Goal: Task Accomplishment & Management: Complete application form

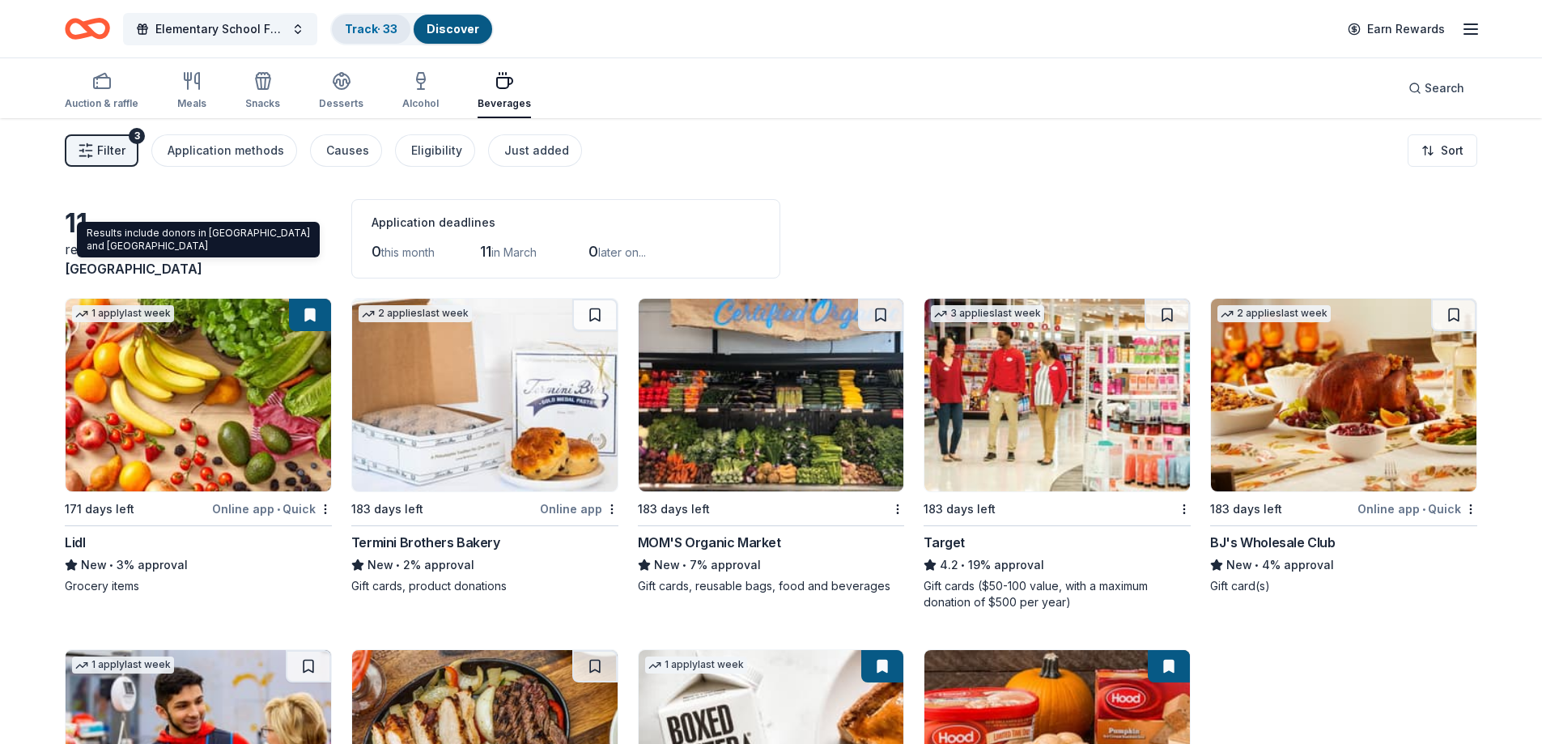
click at [365, 33] on link "Track · 33" at bounding box center [371, 29] width 53 height 14
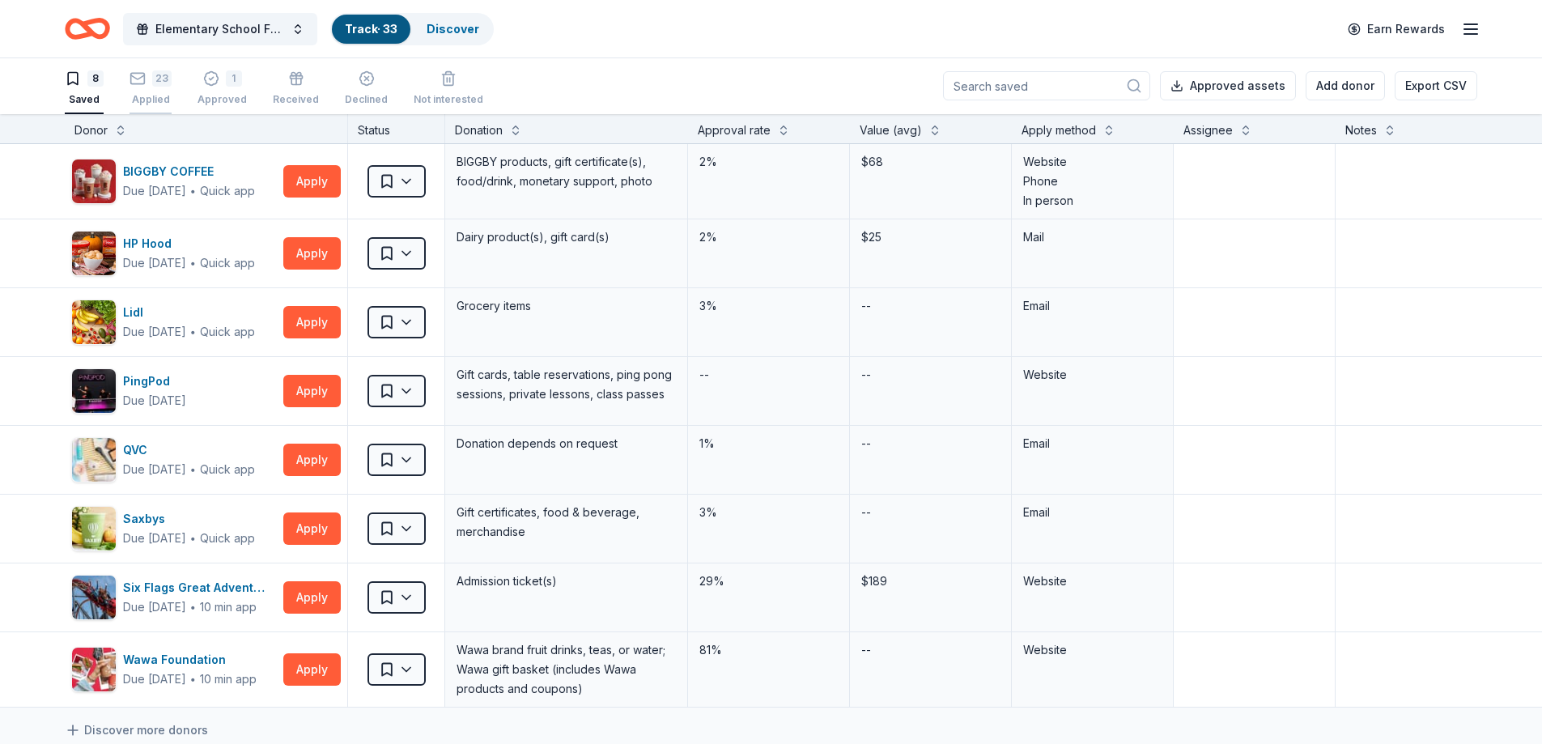
click at [159, 91] on div "23 Applied" at bounding box center [151, 88] width 42 height 36
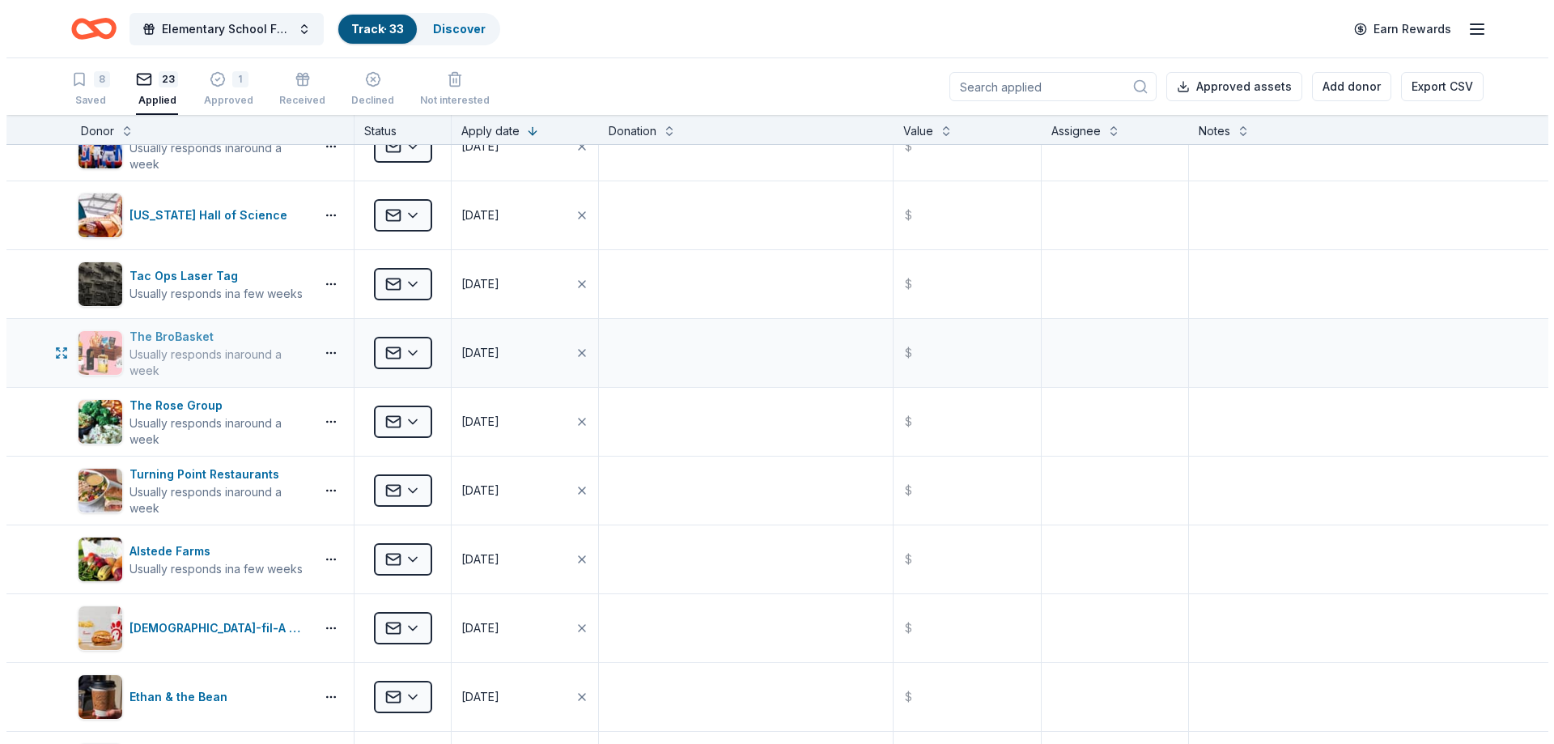
scroll to position [729, 0]
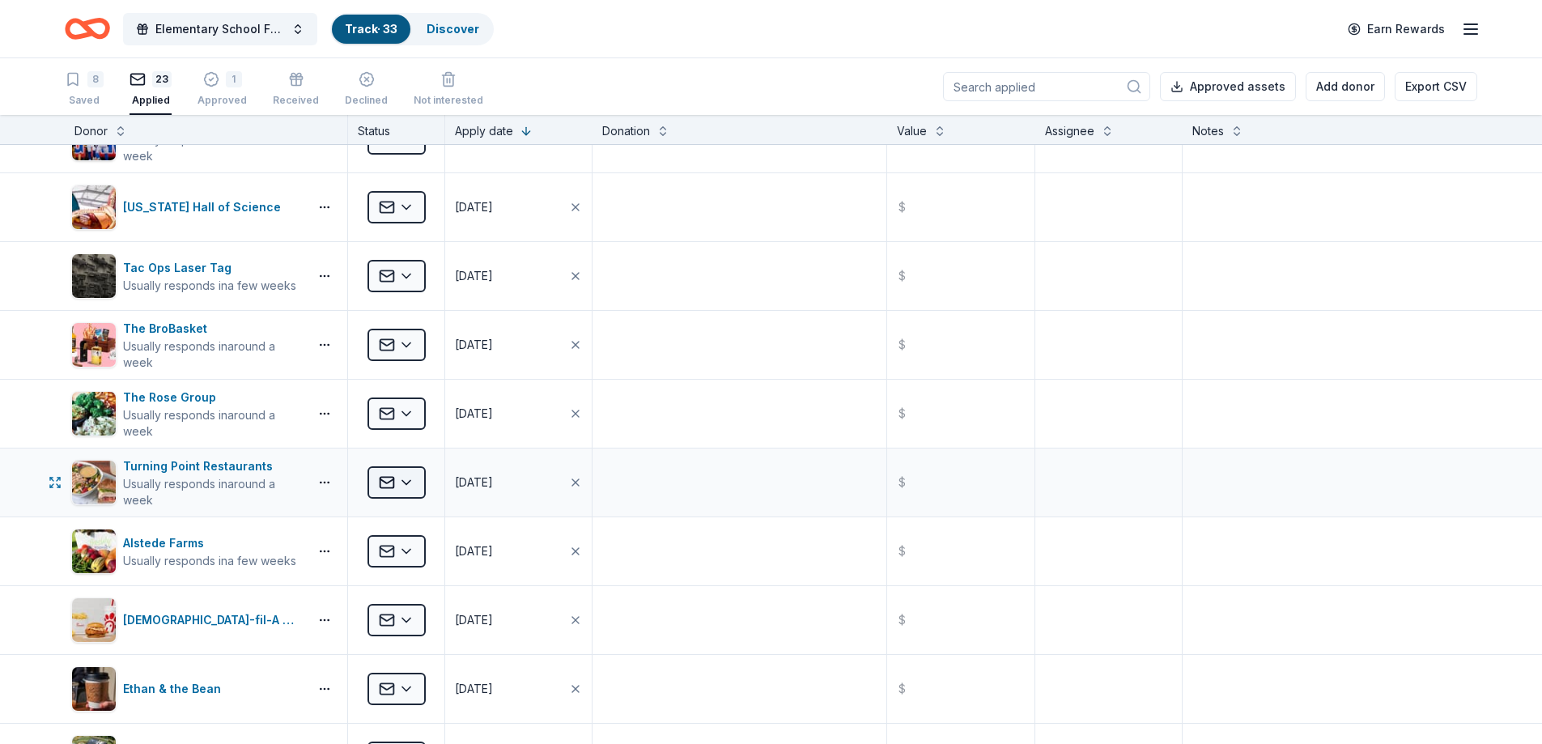
click at [407, 483] on html "Elementary School Fundraiser/ Tricky Tray Track · 33 Discover Earn Rewards 8 Sa…" at bounding box center [771, 372] width 1542 height 744
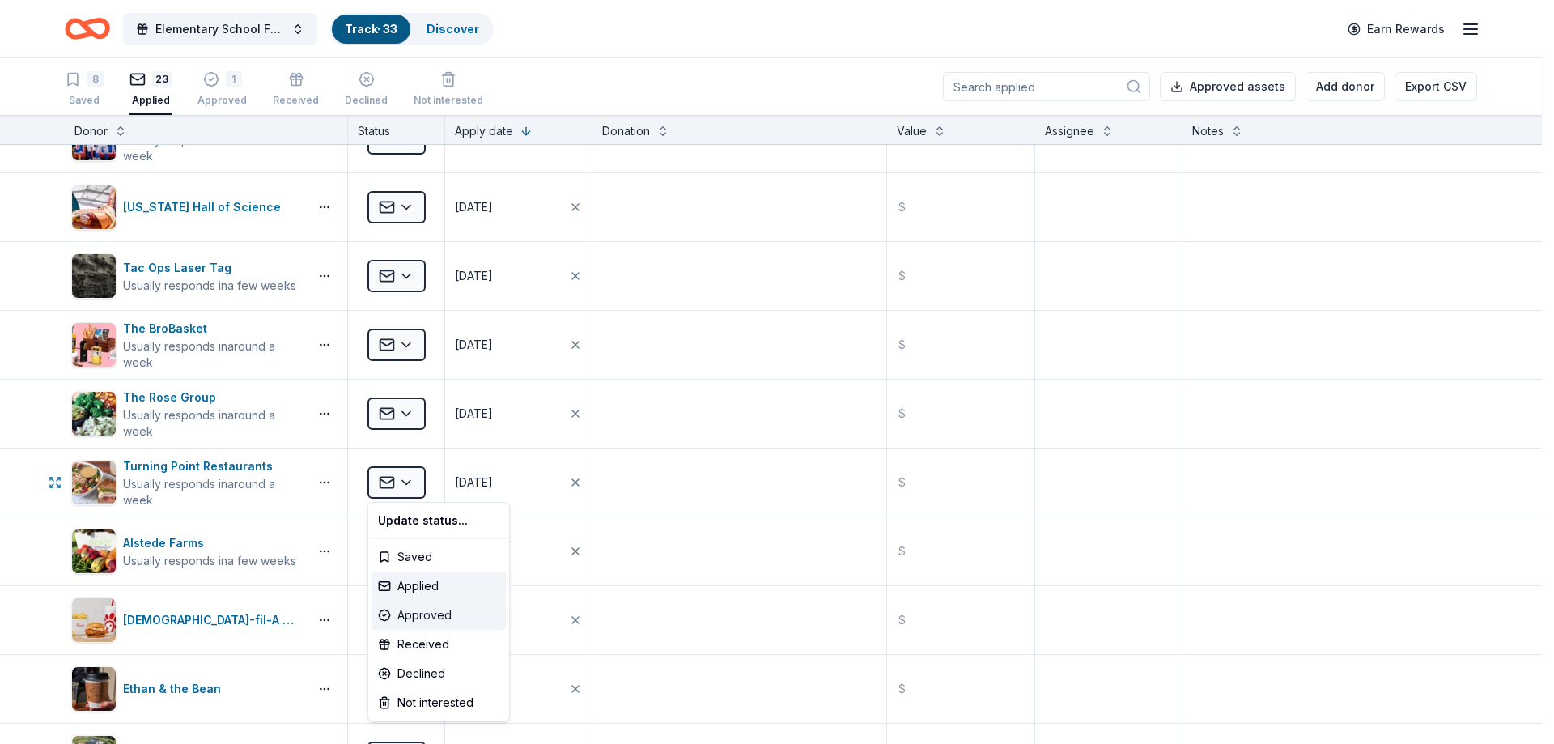
click at [427, 623] on div "Approved" at bounding box center [439, 615] width 134 height 29
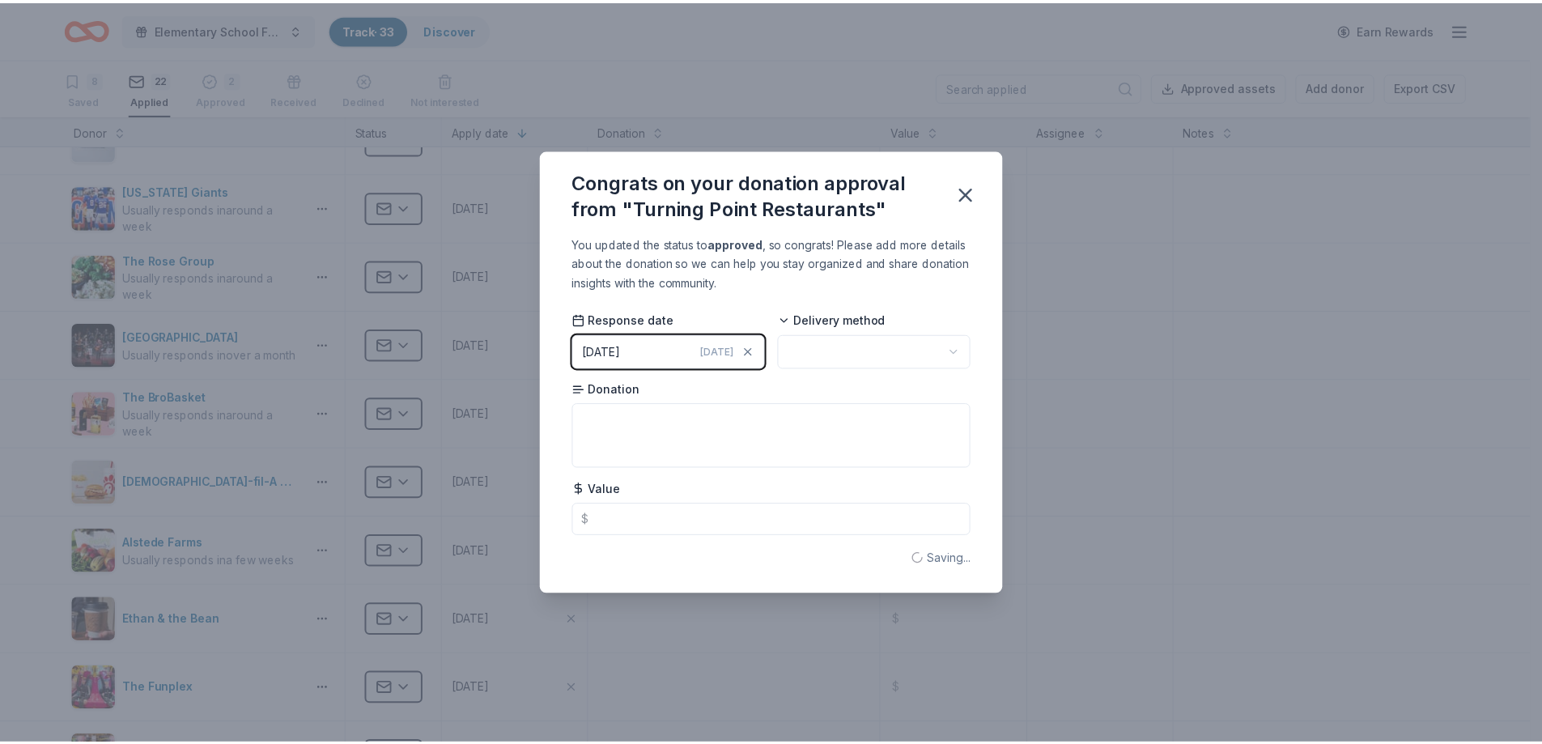
scroll to position [385, 0]
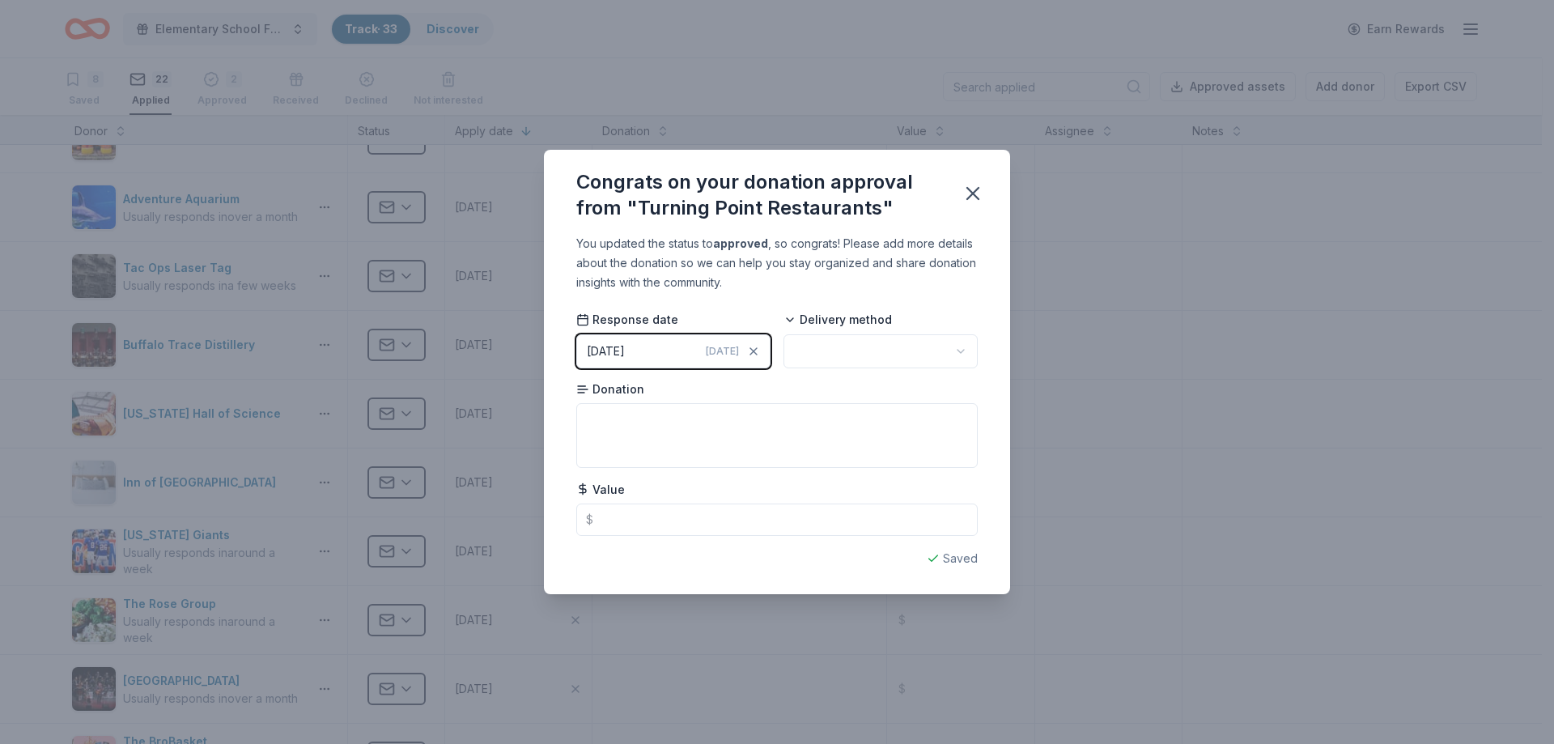
click at [895, 344] on html "Elementary School Fundraiser/ Tricky Tray Track · 33 Discover Earn Rewards 8 Sa…" at bounding box center [777, 372] width 1554 height 744
click at [656, 428] on textarea at bounding box center [777, 435] width 402 height 65
click at [614, 416] on textarea "$40 cerificate" at bounding box center [777, 435] width 402 height 65
type textarea "cerificate"
click at [618, 519] on input "text" at bounding box center [777, 520] width 402 height 32
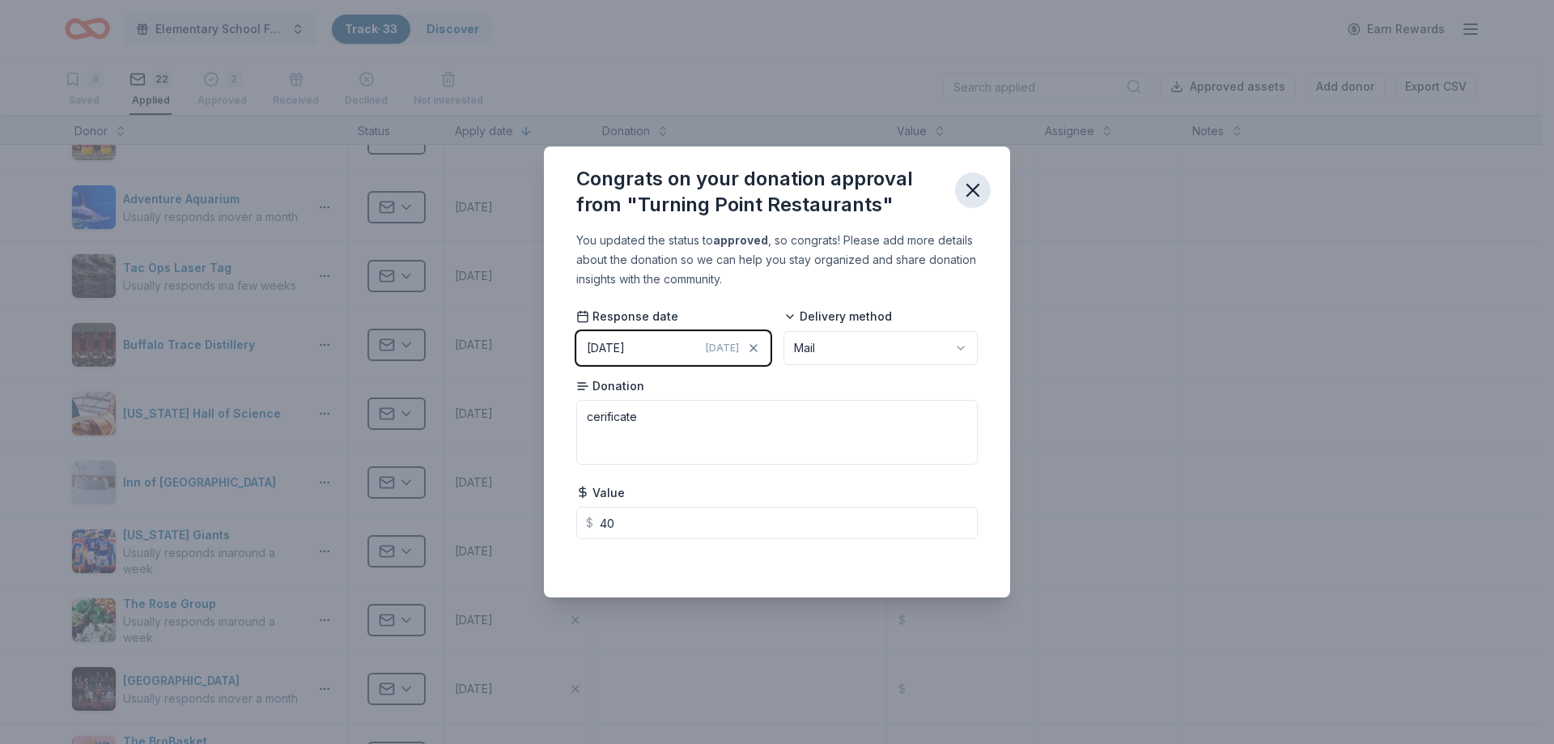
type input "40.00"
click at [976, 189] on icon "button" at bounding box center [973, 190] width 23 height 23
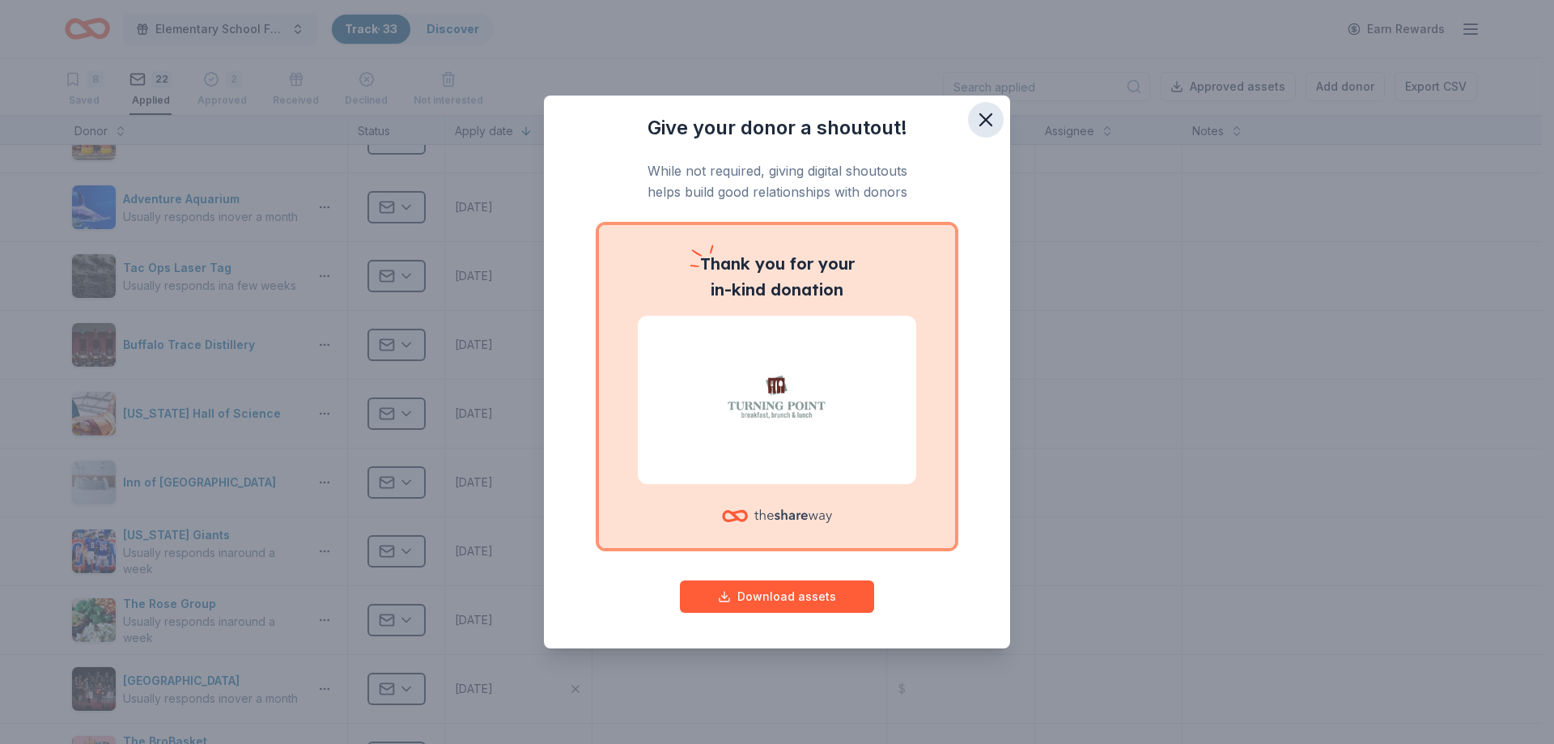
click at [991, 121] on icon "button" at bounding box center [986, 119] width 23 height 23
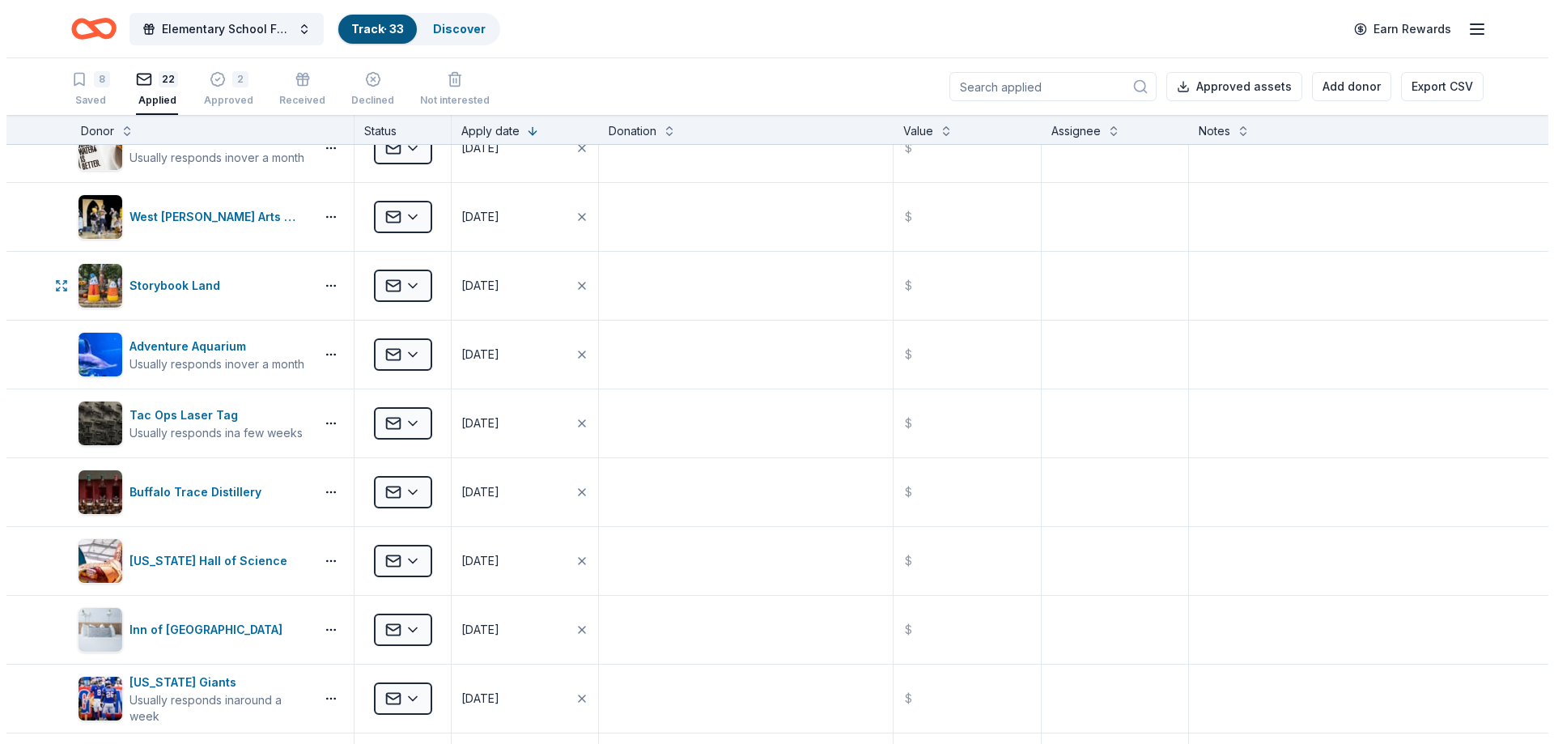
scroll to position [0, 0]
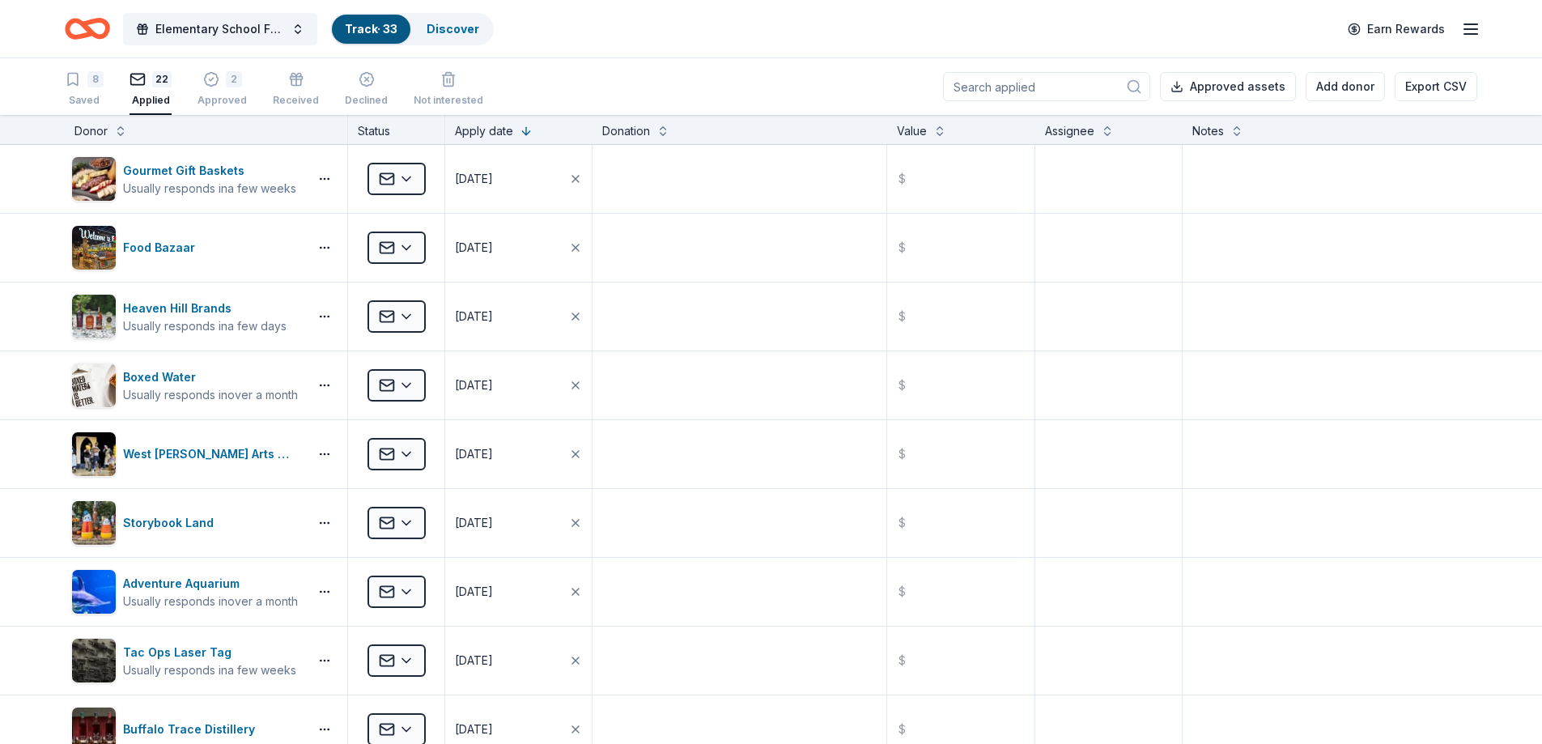
click at [103, 30] on icon "Home" at bounding box center [87, 29] width 45 height 38
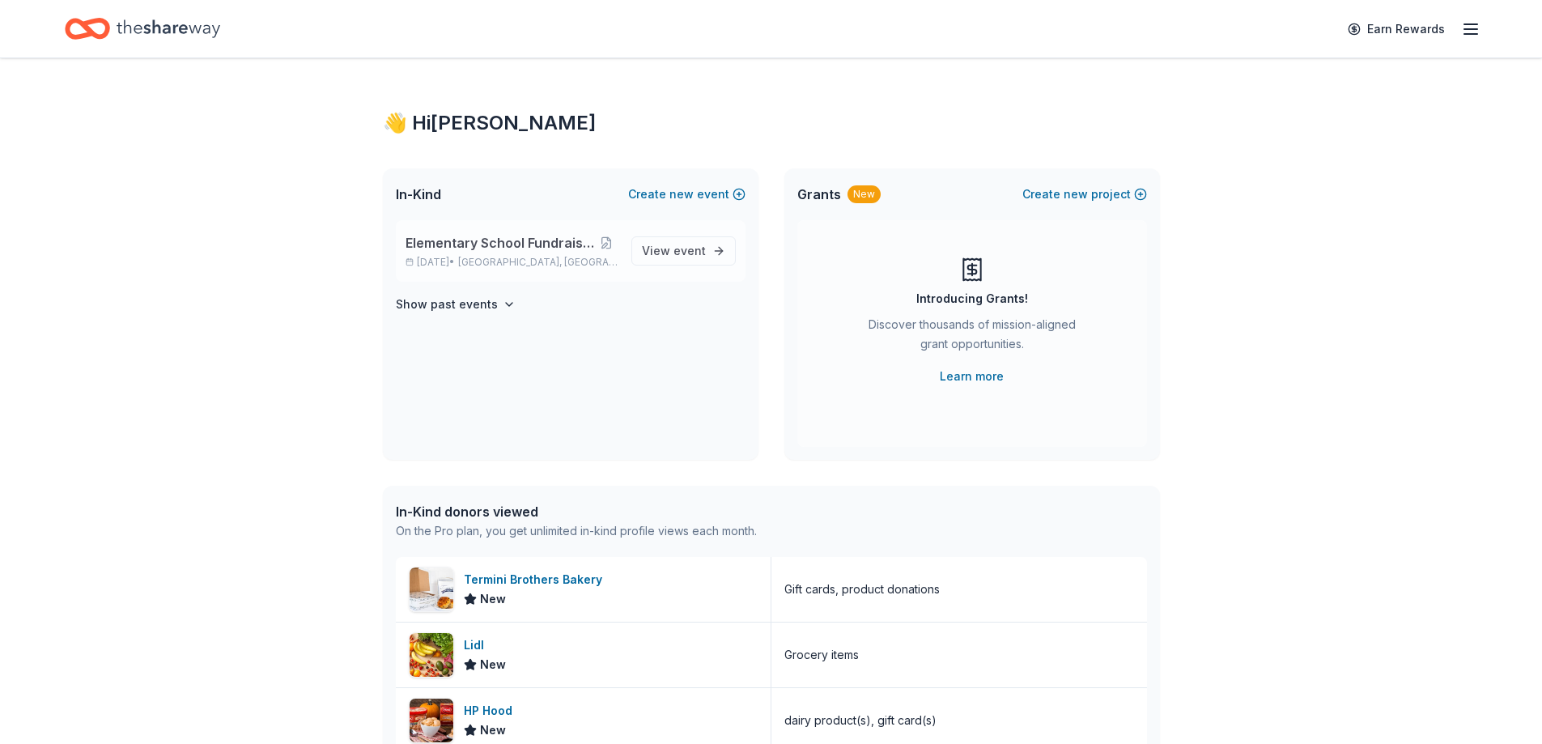
click at [550, 253] on div "Elementary School Fundraiser/ Tricky Tray Apr 24, 2026 • Pequannock Township, NJ" at bounding box center [512, 251] width 213 height 36
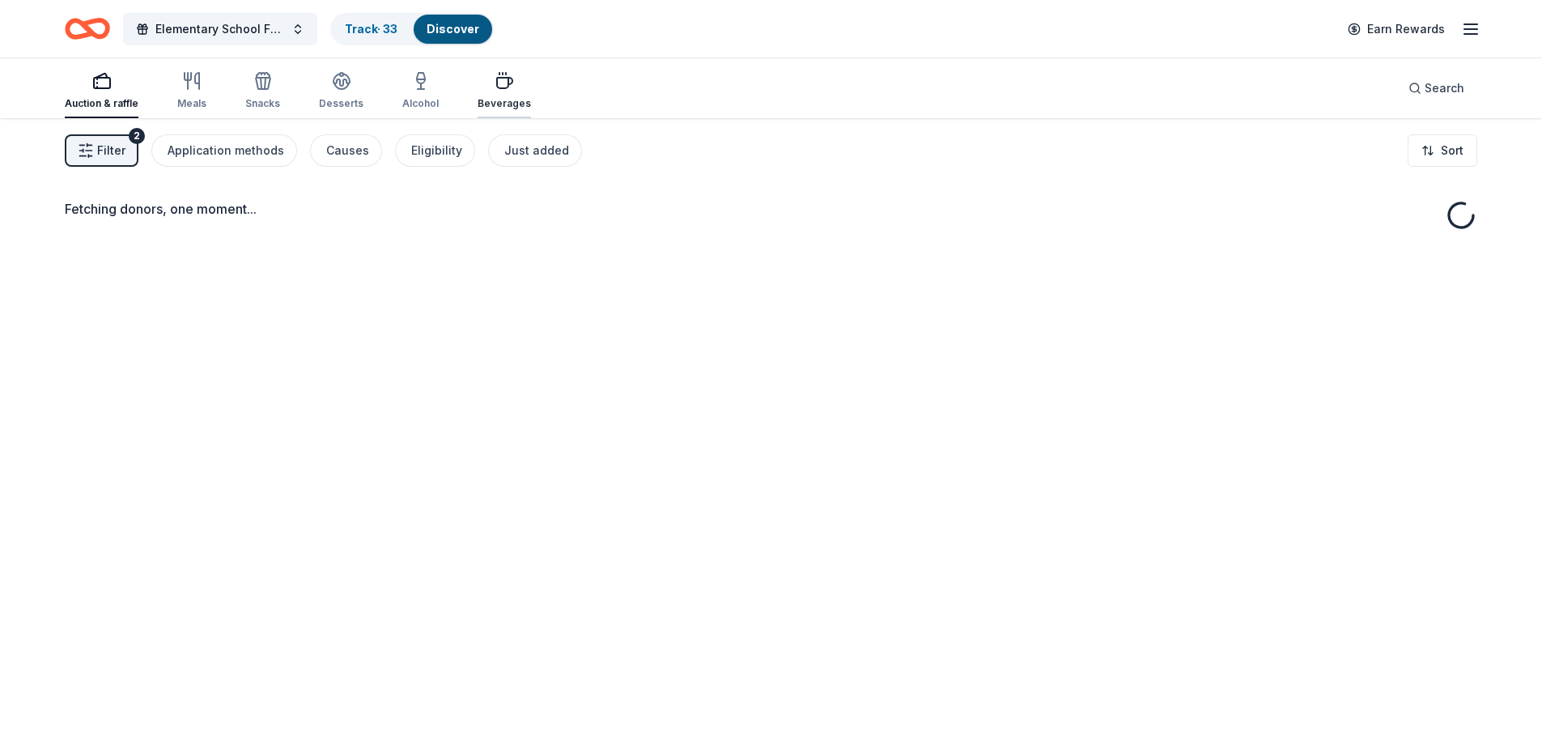
click at [495, 93] on div "Beverages" at bounding box center [504, 90] width 53 height 39
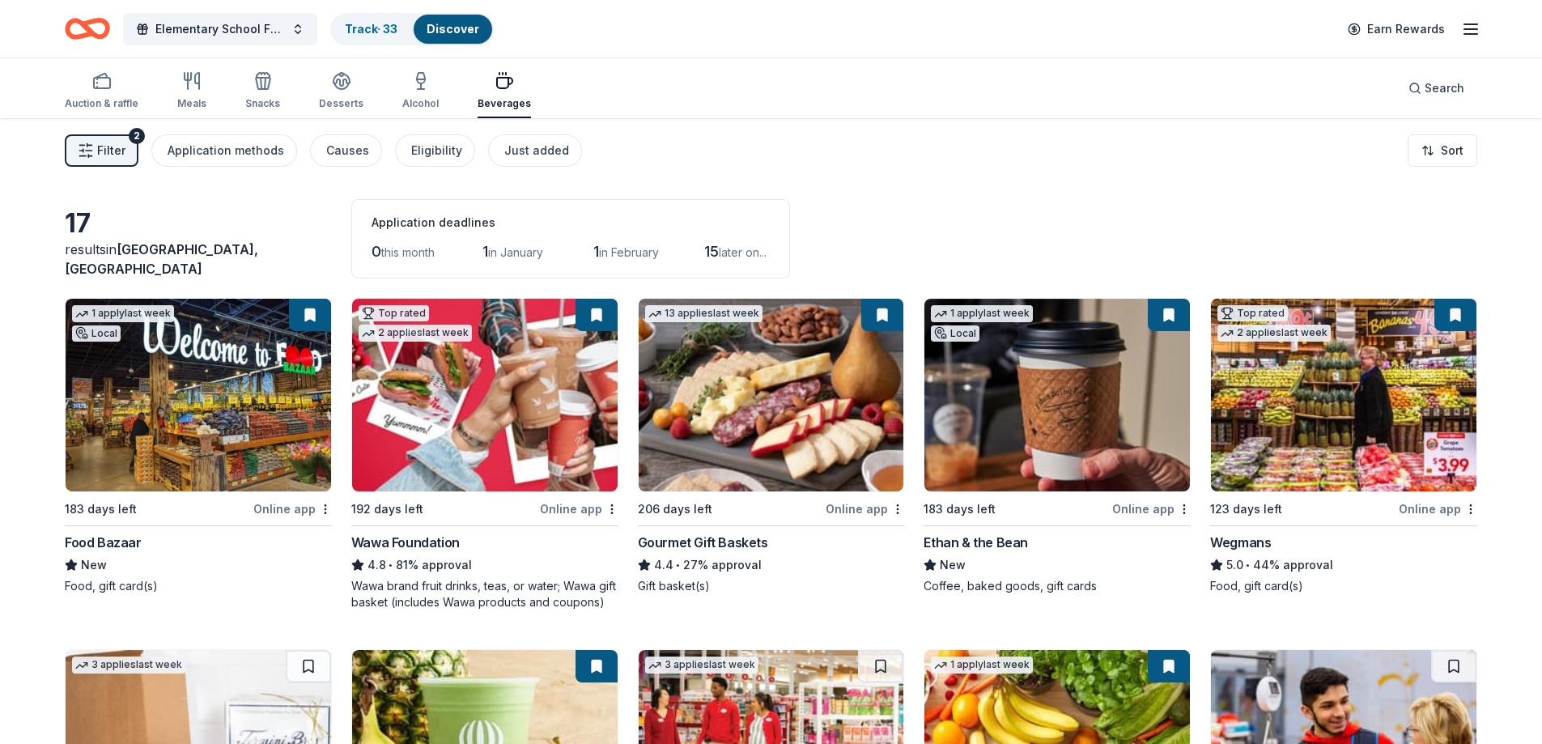
click at [97, 151] on span "Filter" at bounding box center [111, 150] width 28 height 19
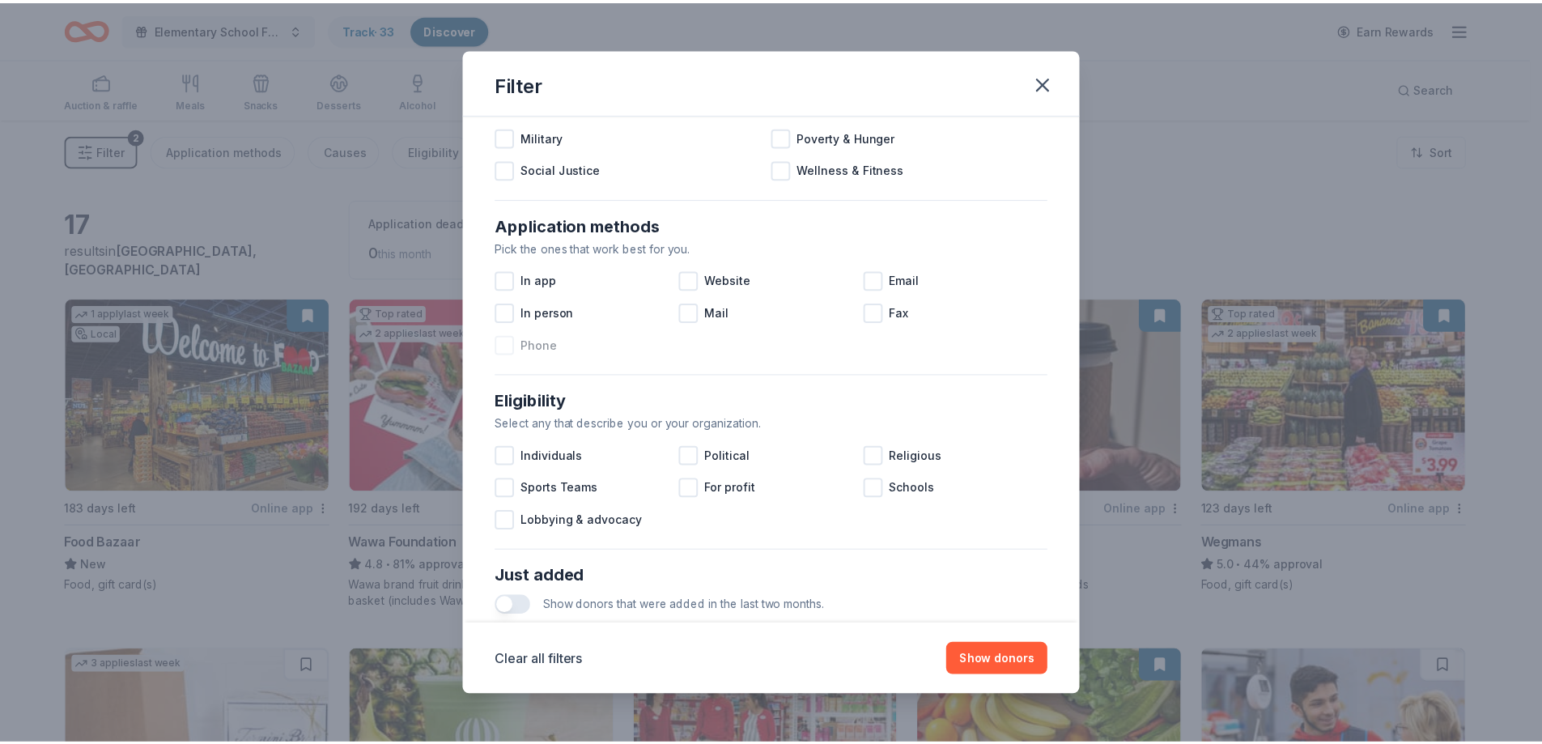
scroll to position [557, 0]
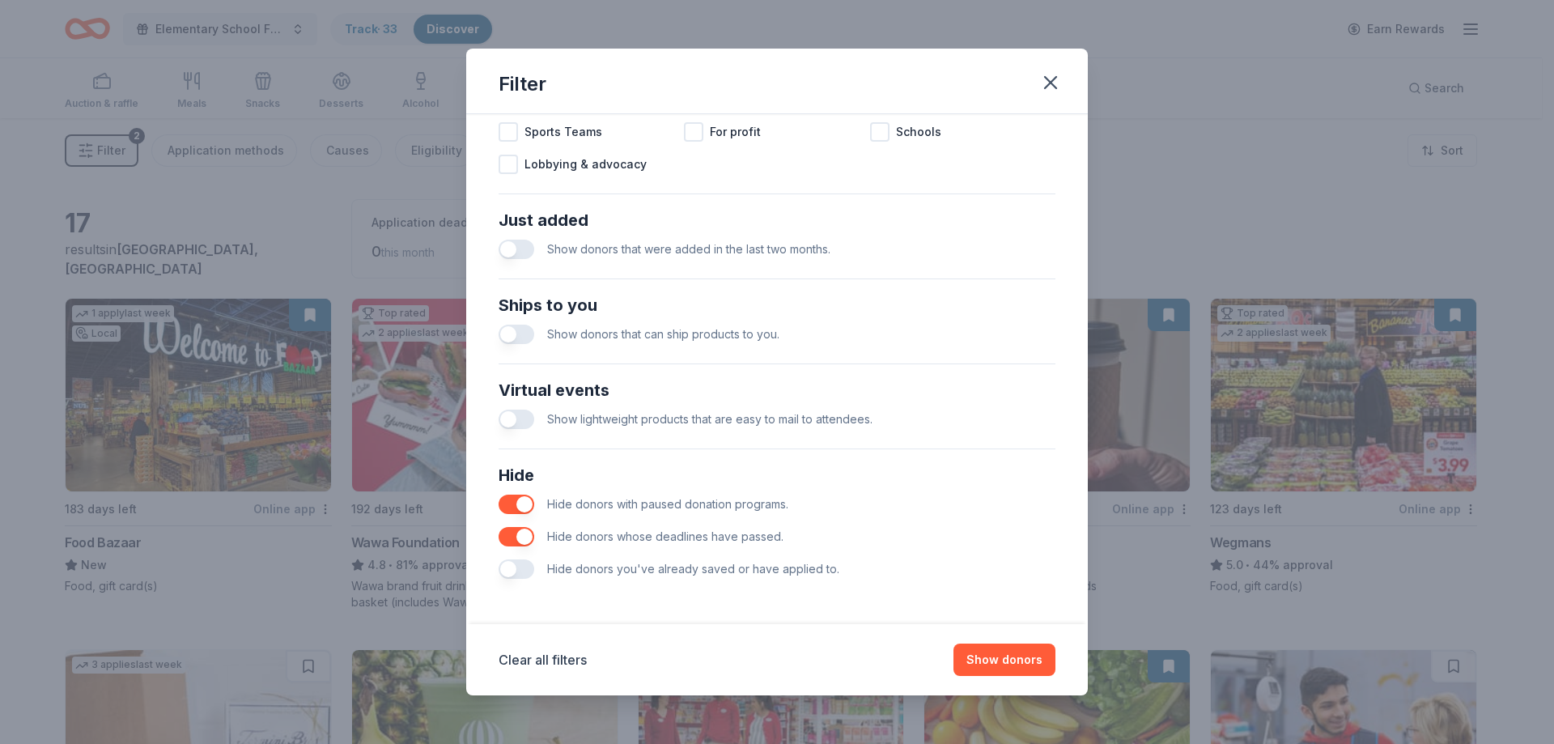
click at [525, 571] on button "button" at bounding box center [517, 568] width 36 height 19
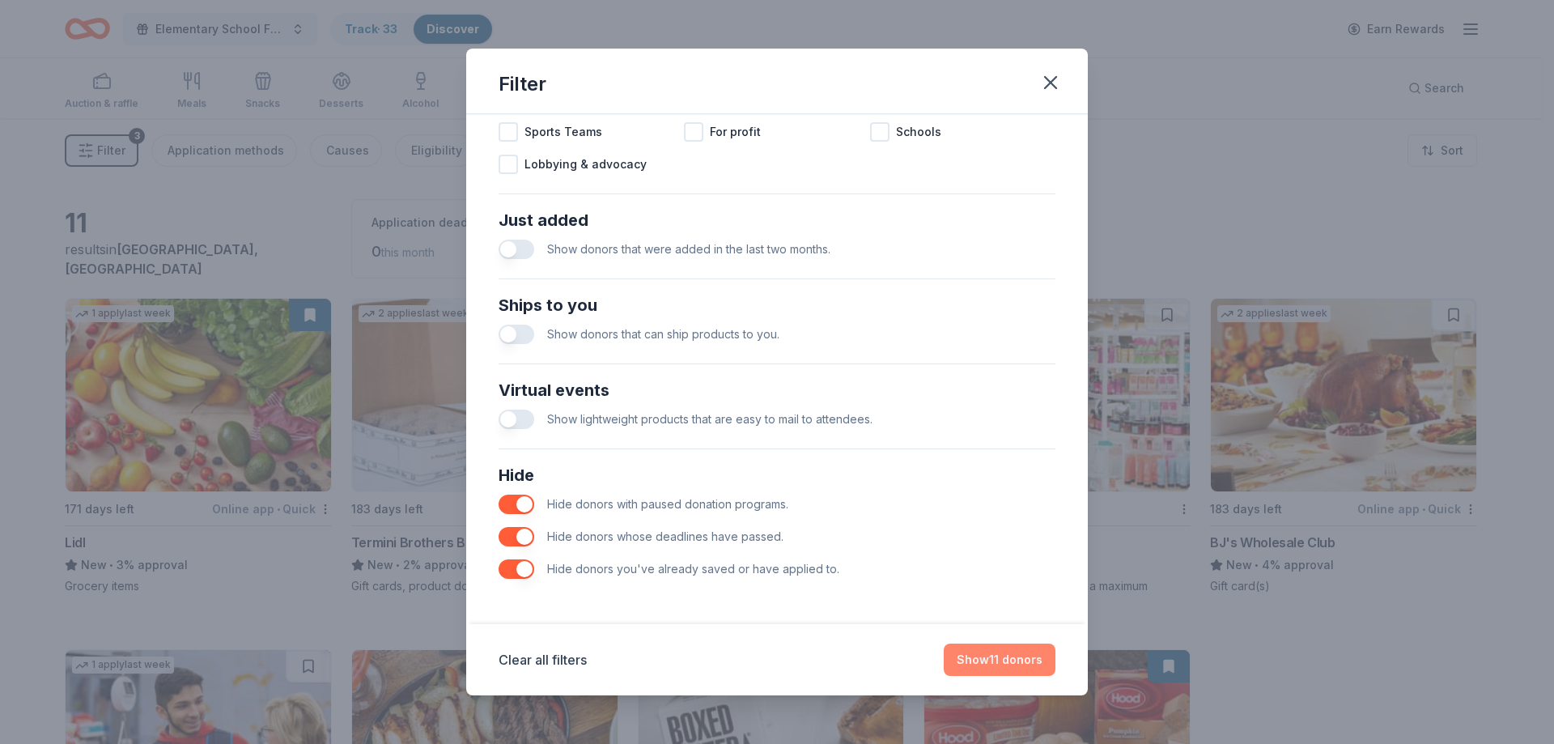
click at [1016, 657] on button "Show 11 donors" at bounding box center [1000, 660] width 112 height 32
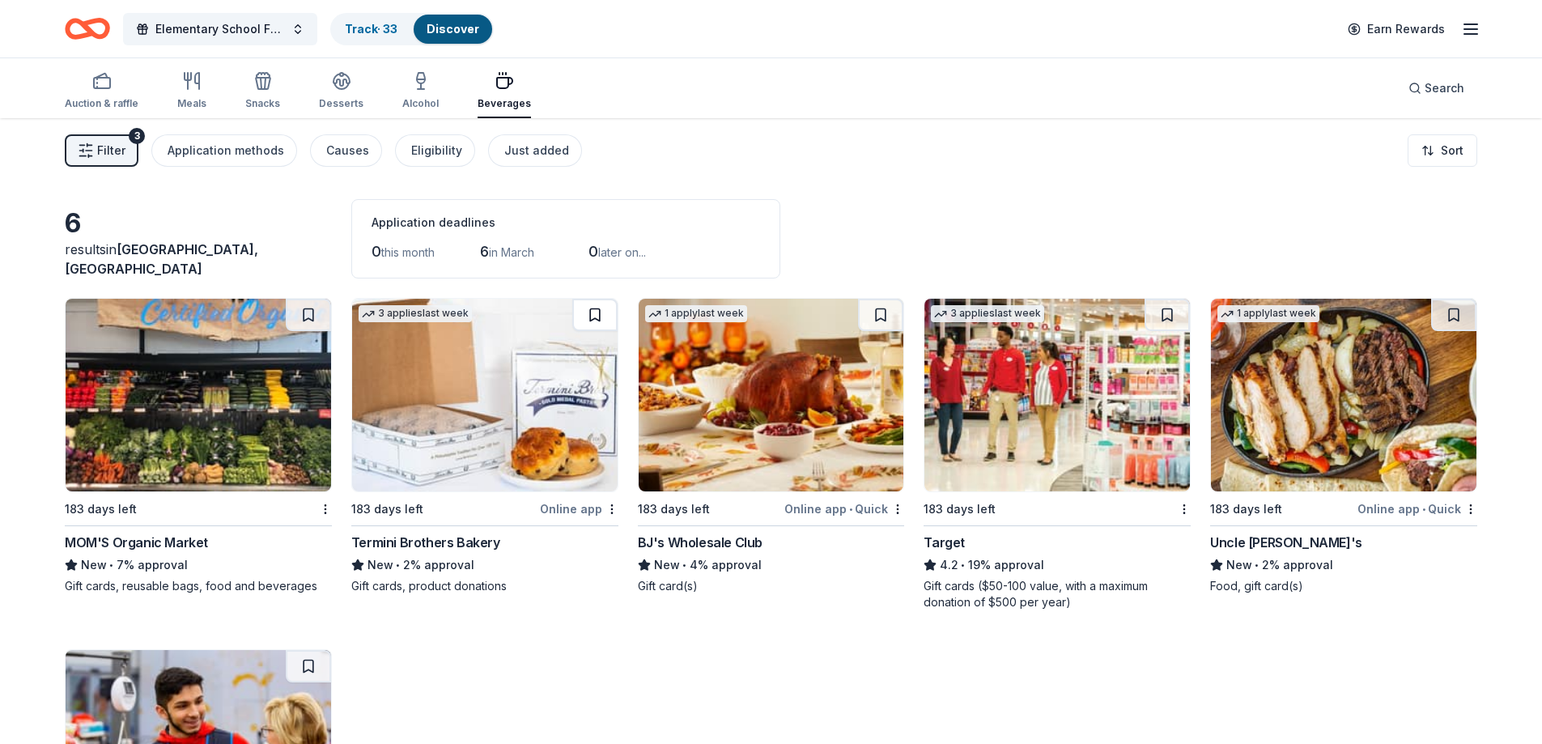
click at [579, 321] on button at bounding box center [594, 315] width 45 height 32
click at [491, 378] on img at bounding box center [485, 395] width 266 height 193
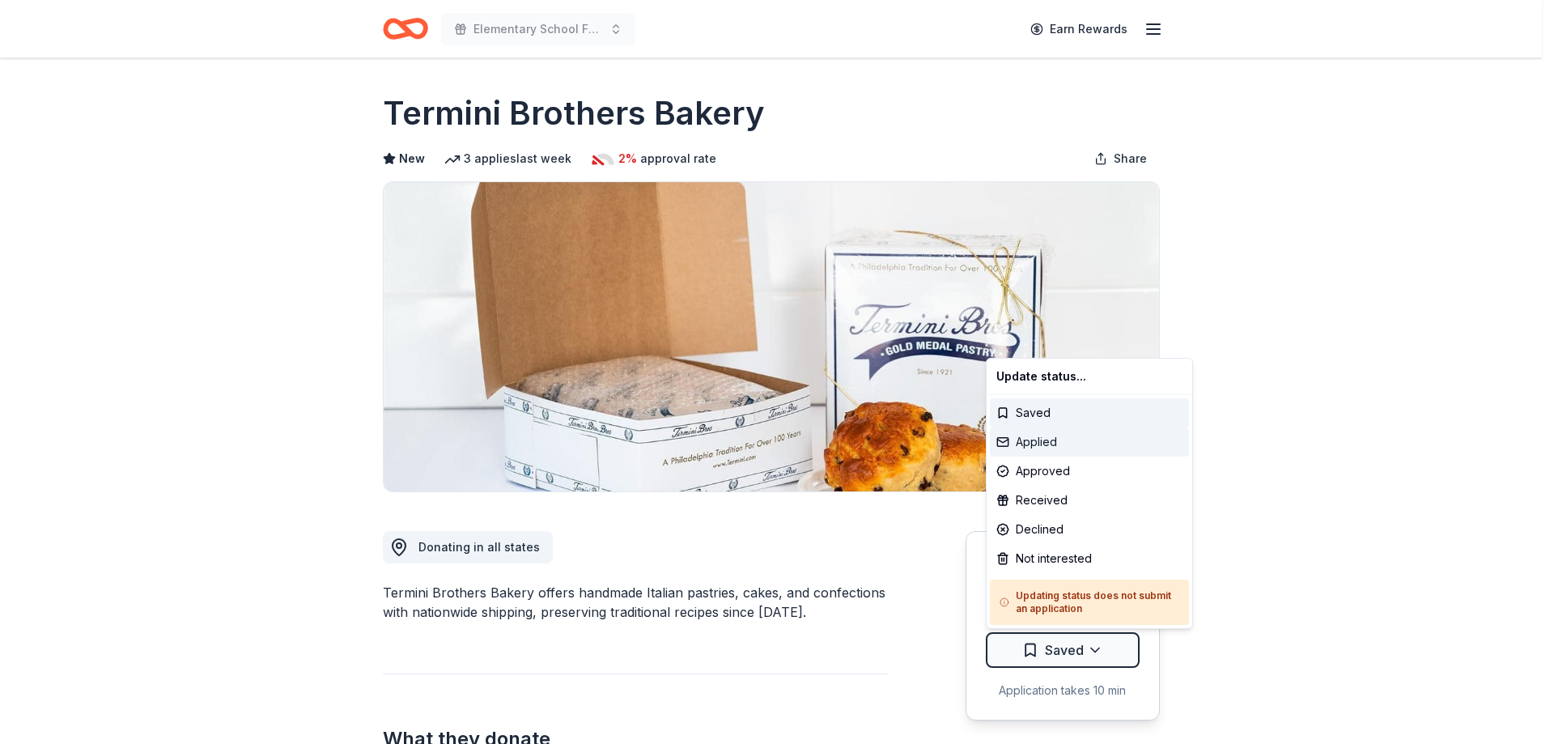
click at [1060, 444] on div "Applied" at bounding box center [1089, 441] width 199 height 29
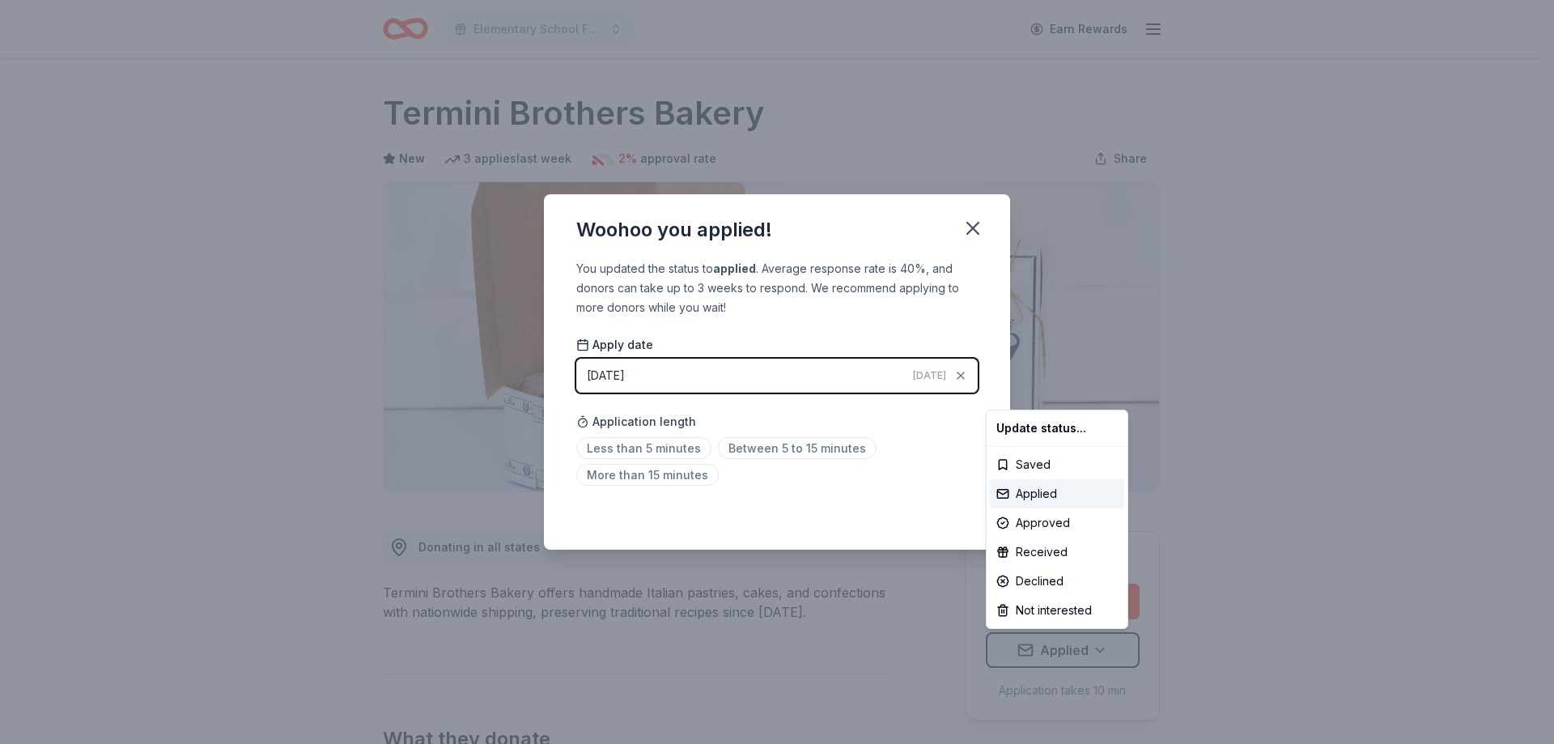
click at [839, 451] on html "Elementary School Fundraiser/ Tricky Tray Earn Rewards Due in 183 days Share Te…" at bounding box center [777, 372] width 1554 height 744
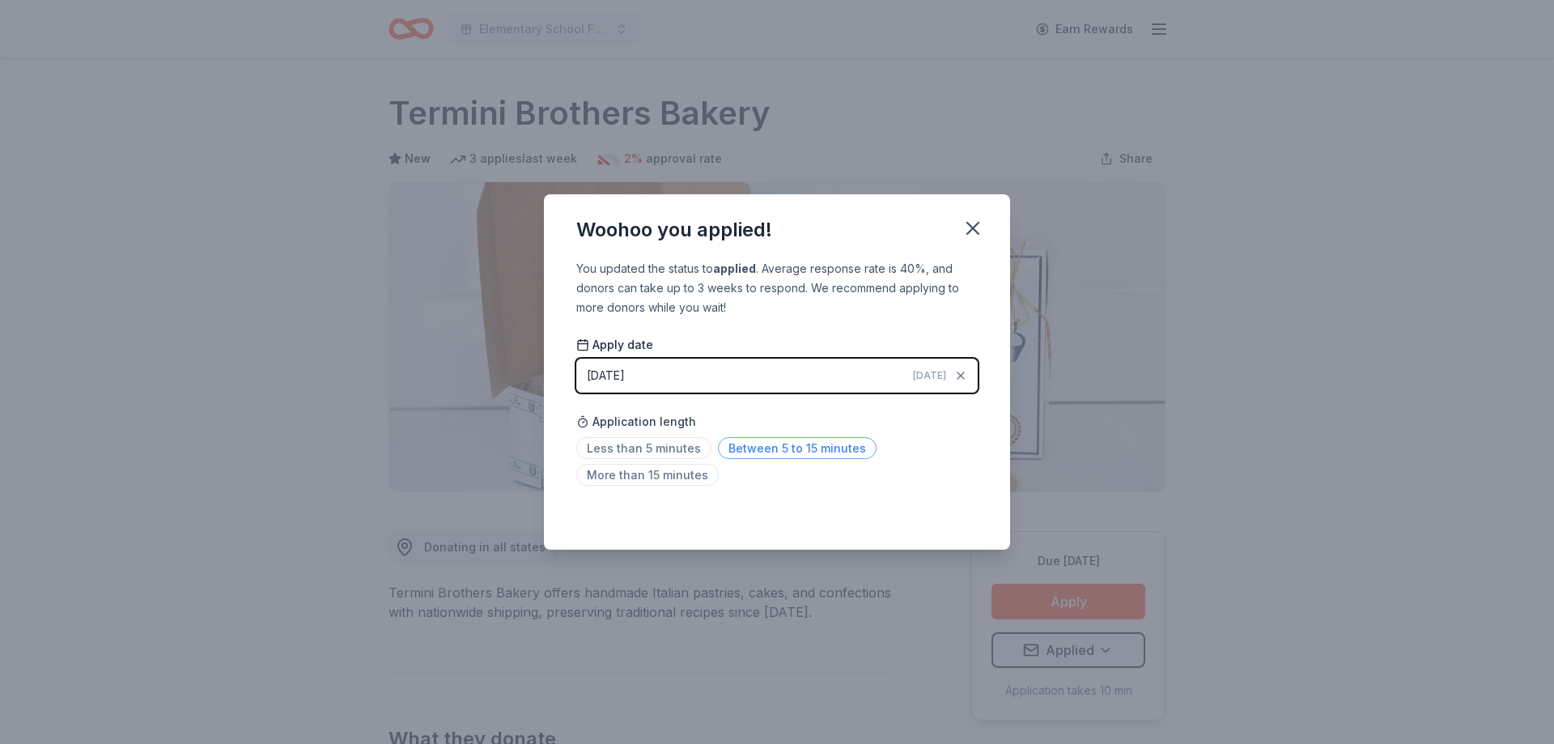
click at [781, 452] on span "Between 5 to 15 minutes" at bounding box center [797, 448] width 159 height 22
click at [975, 226] on icon "button" at bounding box center [972, 228] width 11 height 11
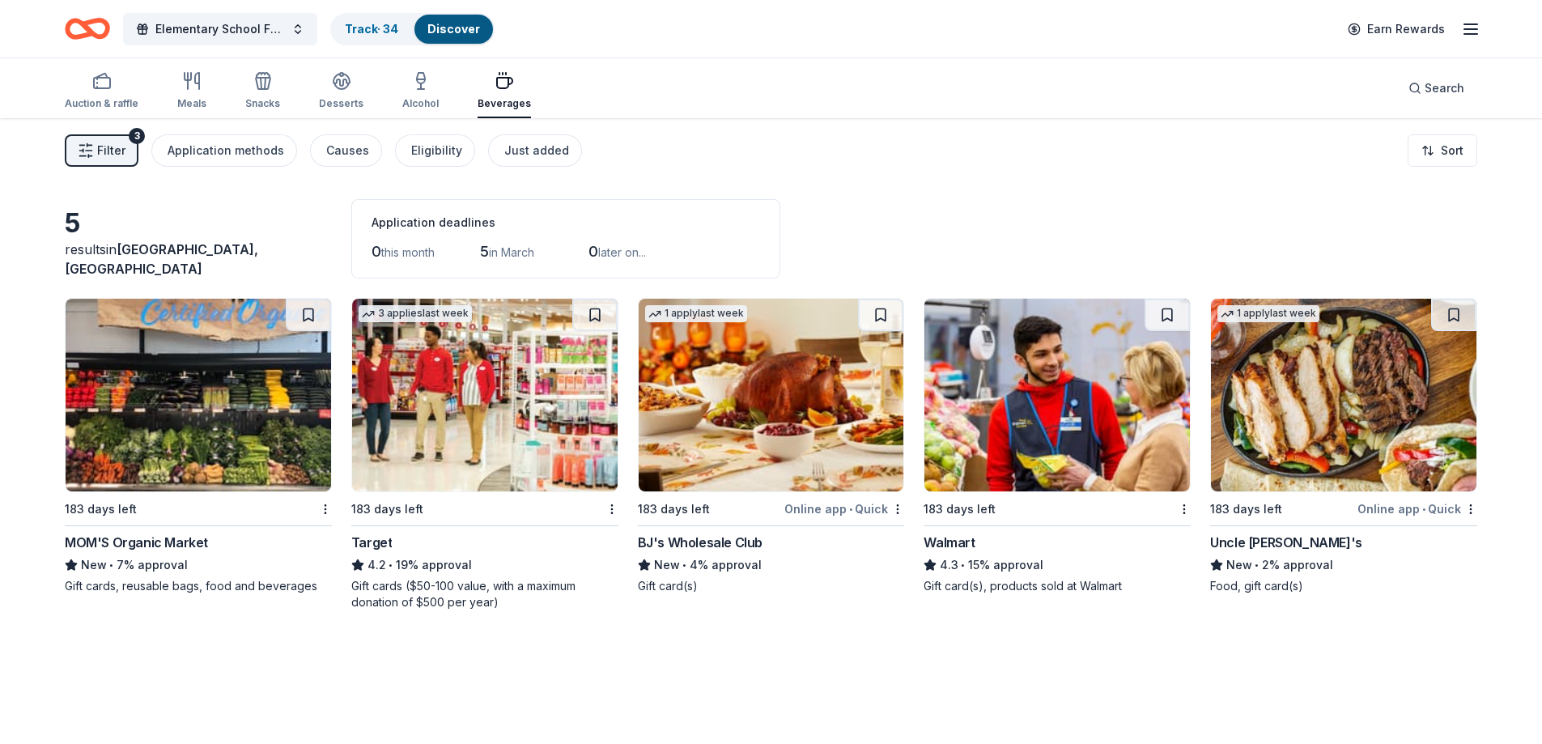
click at [1372, 404] on img at bounding box center [1344, 395] width 266 height 193
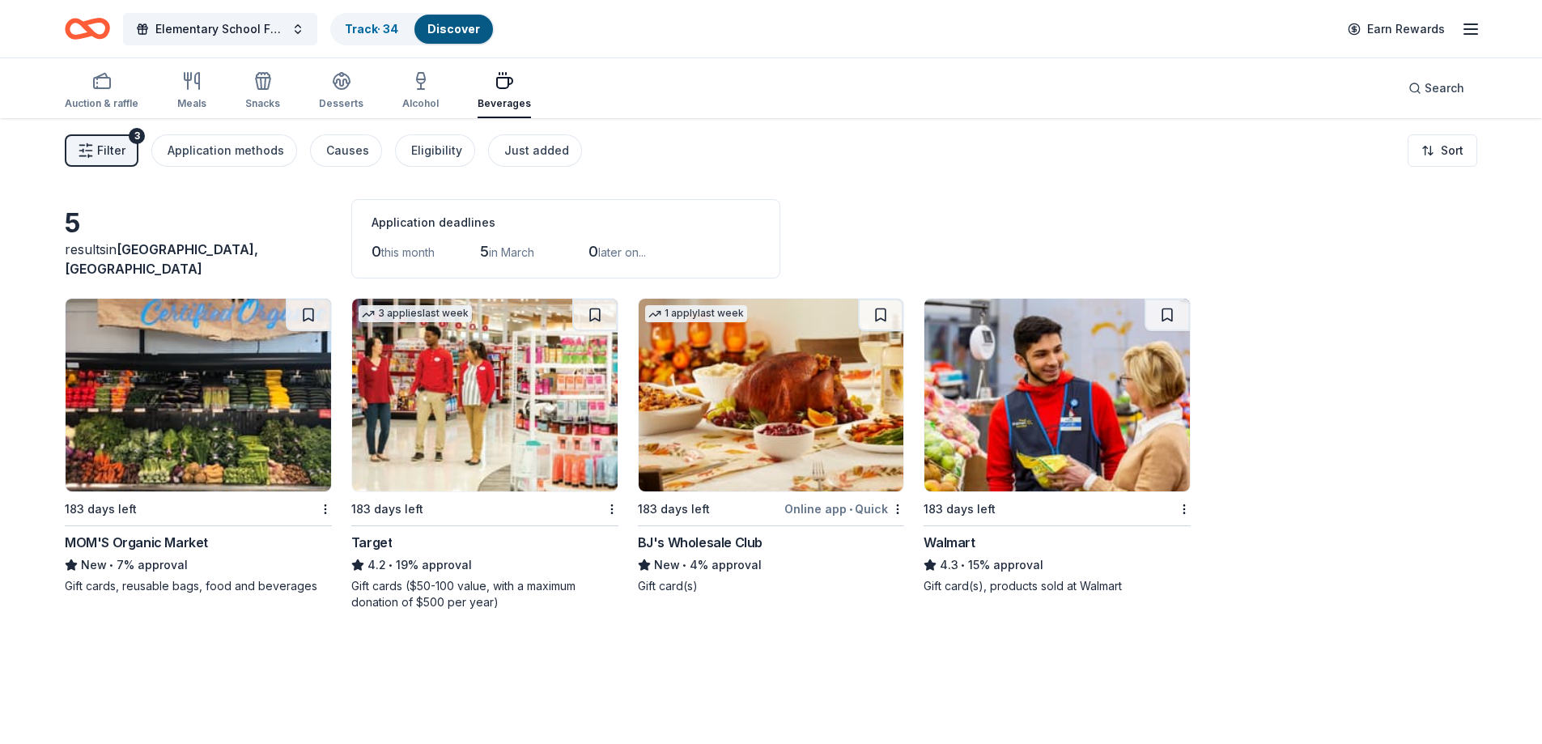
click at [180, 426] on img at bounding box center [199, 395] width 266 height 193
click at [200, 408] on img at bounding box center [199, 395] width 266 height 193
click at [453, 30] on link "Discover" at bounding box center [453, 29] width 53 height 14
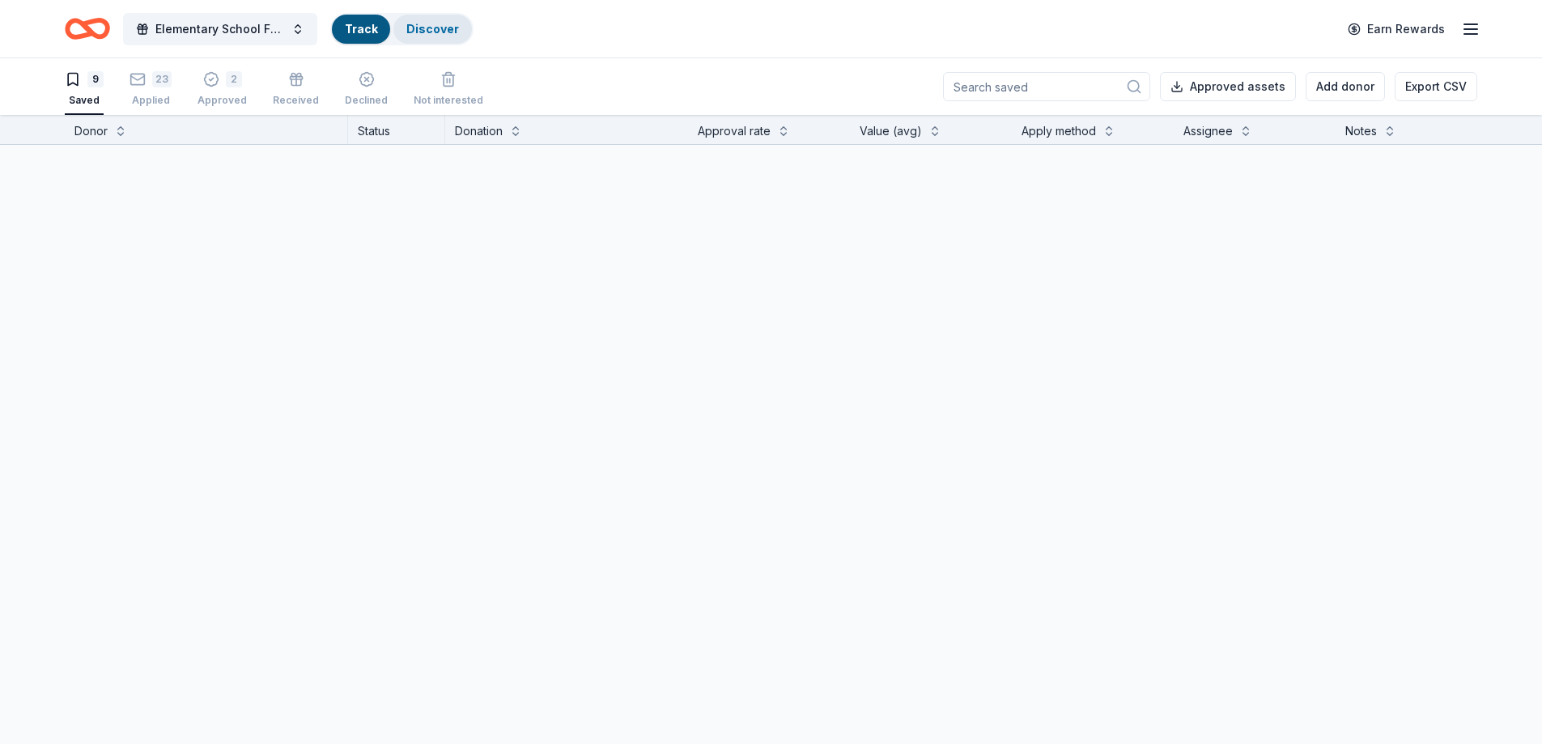
scroll to position [1, 0]
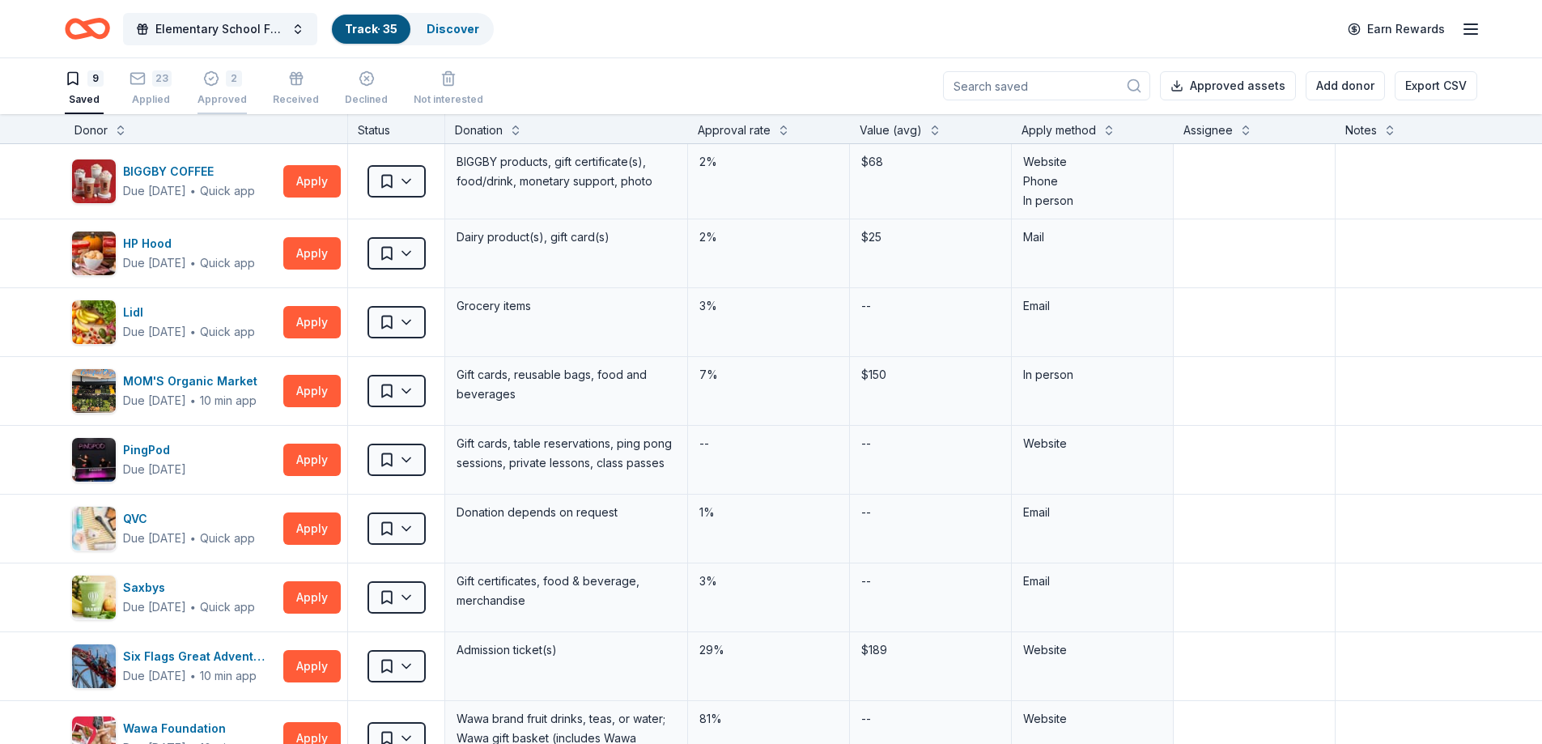
click at [223, 96] on div "Approved" at bounding box center [222, 99] width 49 height 13
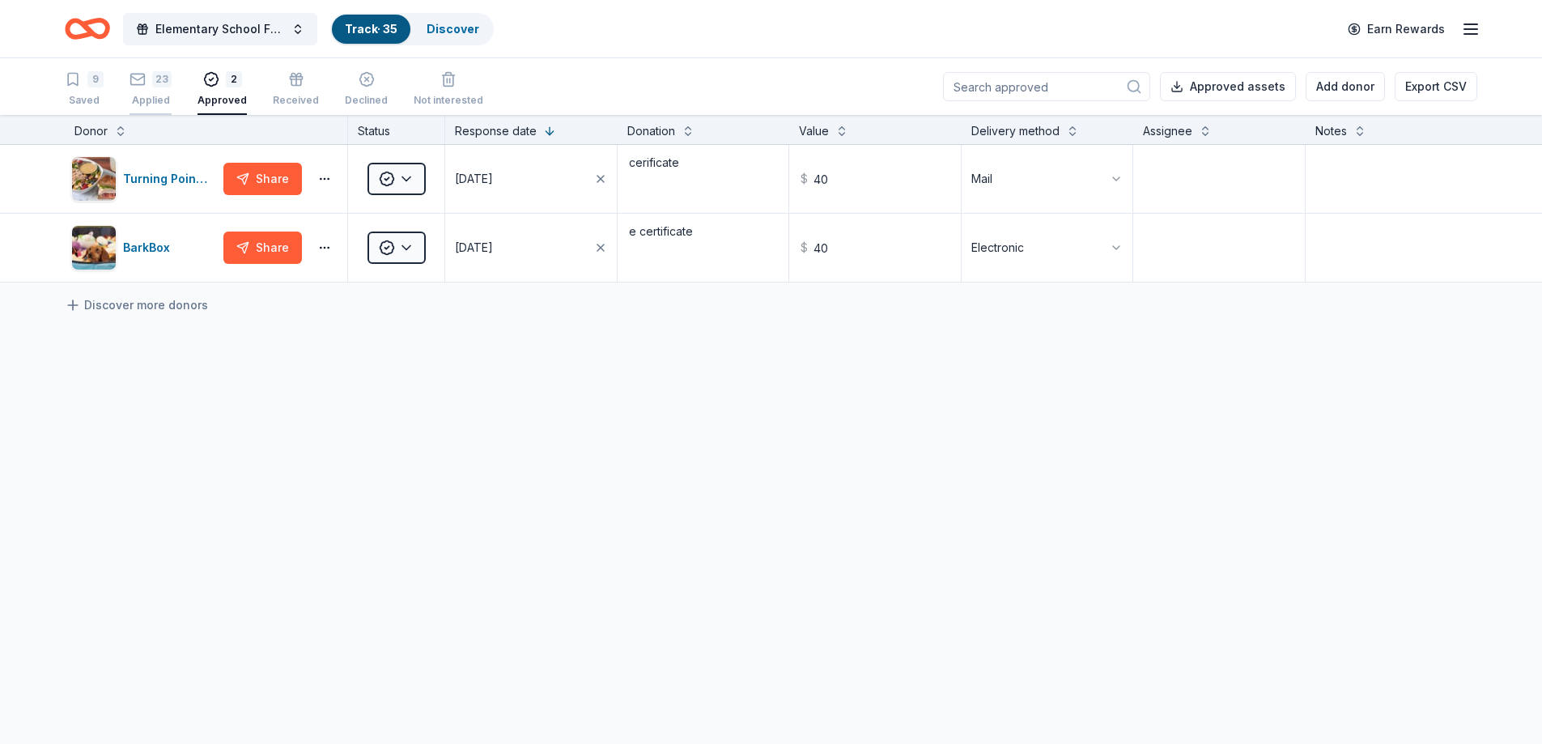
click at [151, 103] on div "Applied" at bounding box center [151, 100] width 42 height 13
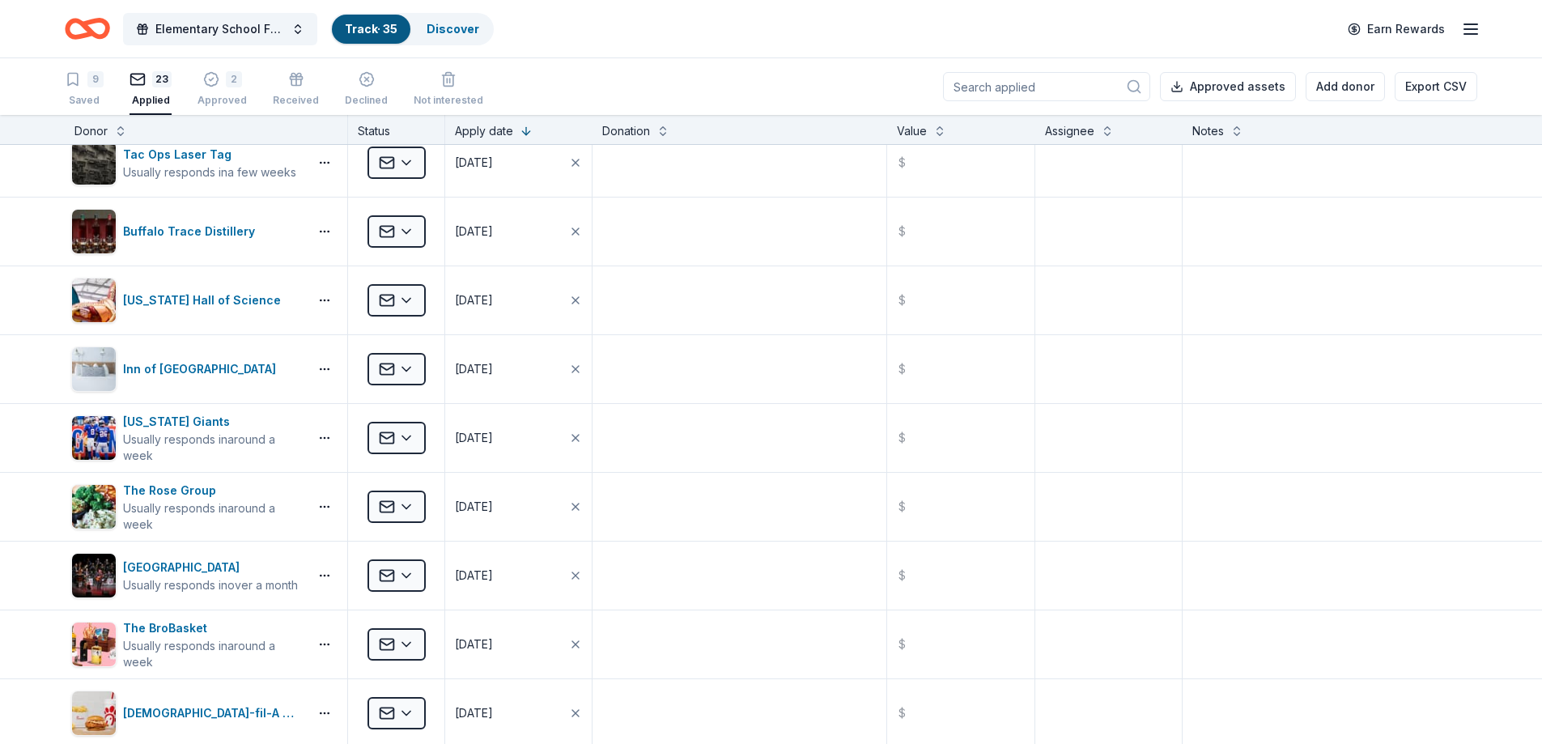
scroll to position [1287, 0]
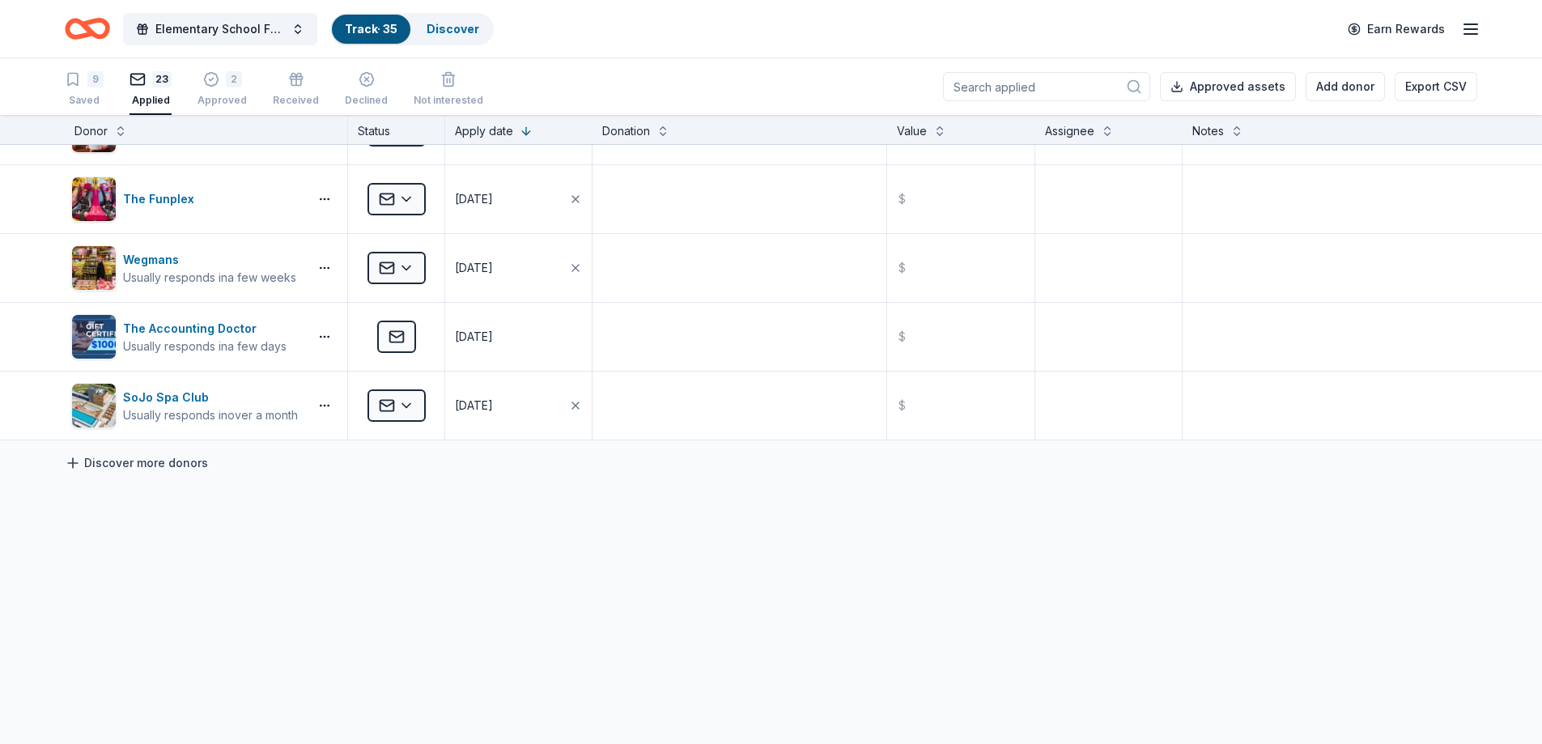
click at [166, 465] on link "Discover more donors" at bounding box center [136, 462] width 143 height 19
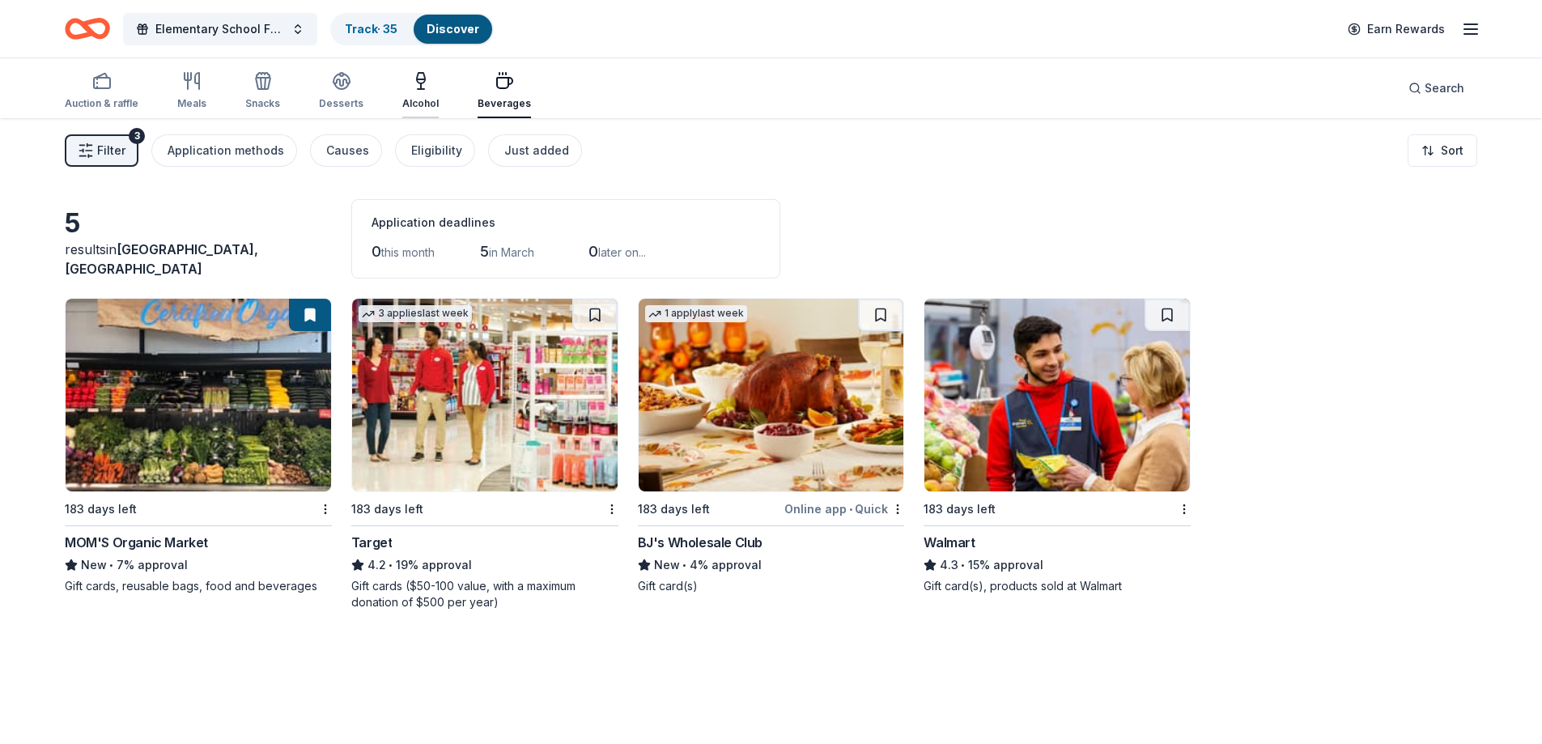
click at [409, 103] on div "Alcohol" at bounding box center [420, 103] width 36 height 13
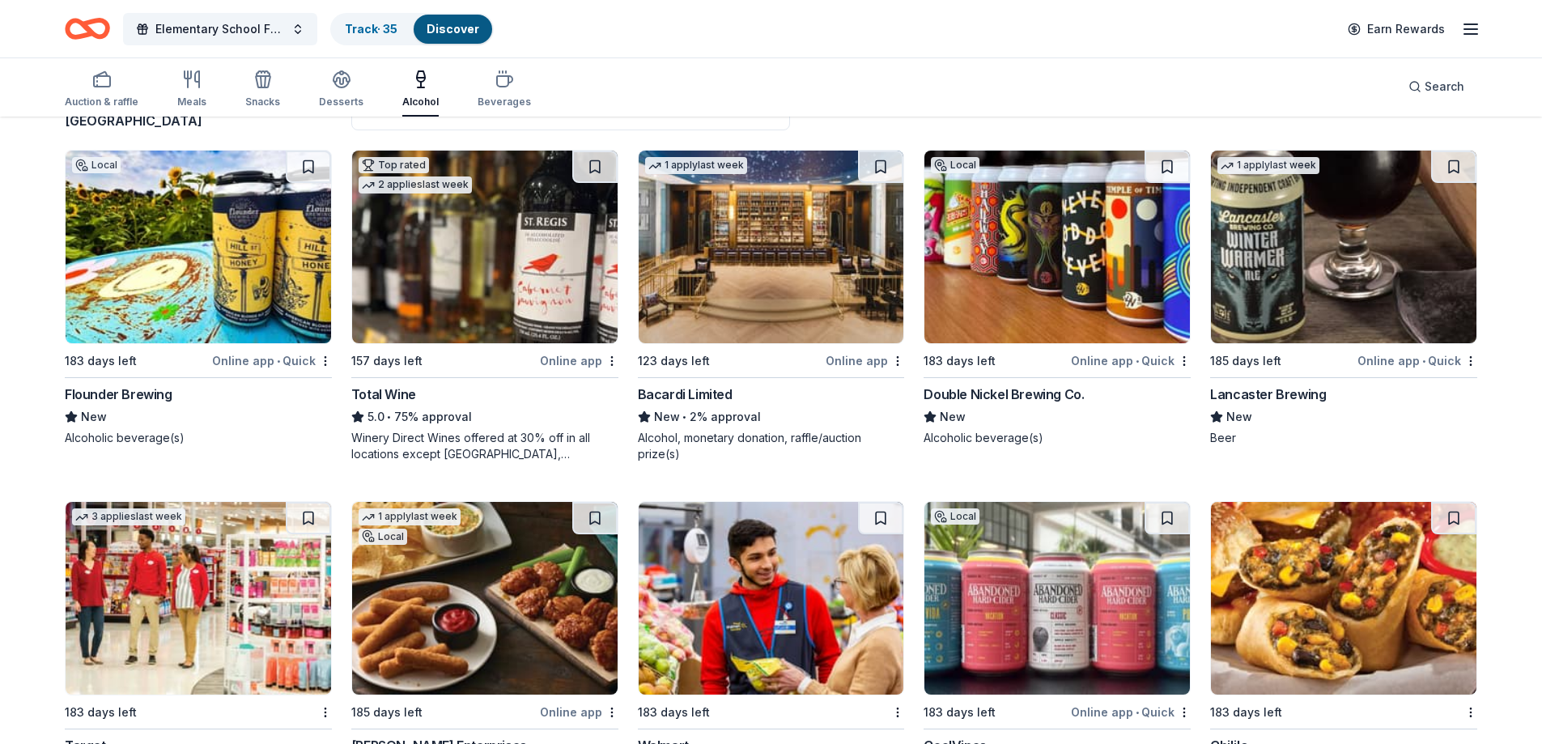
scroll to position [486, 0]
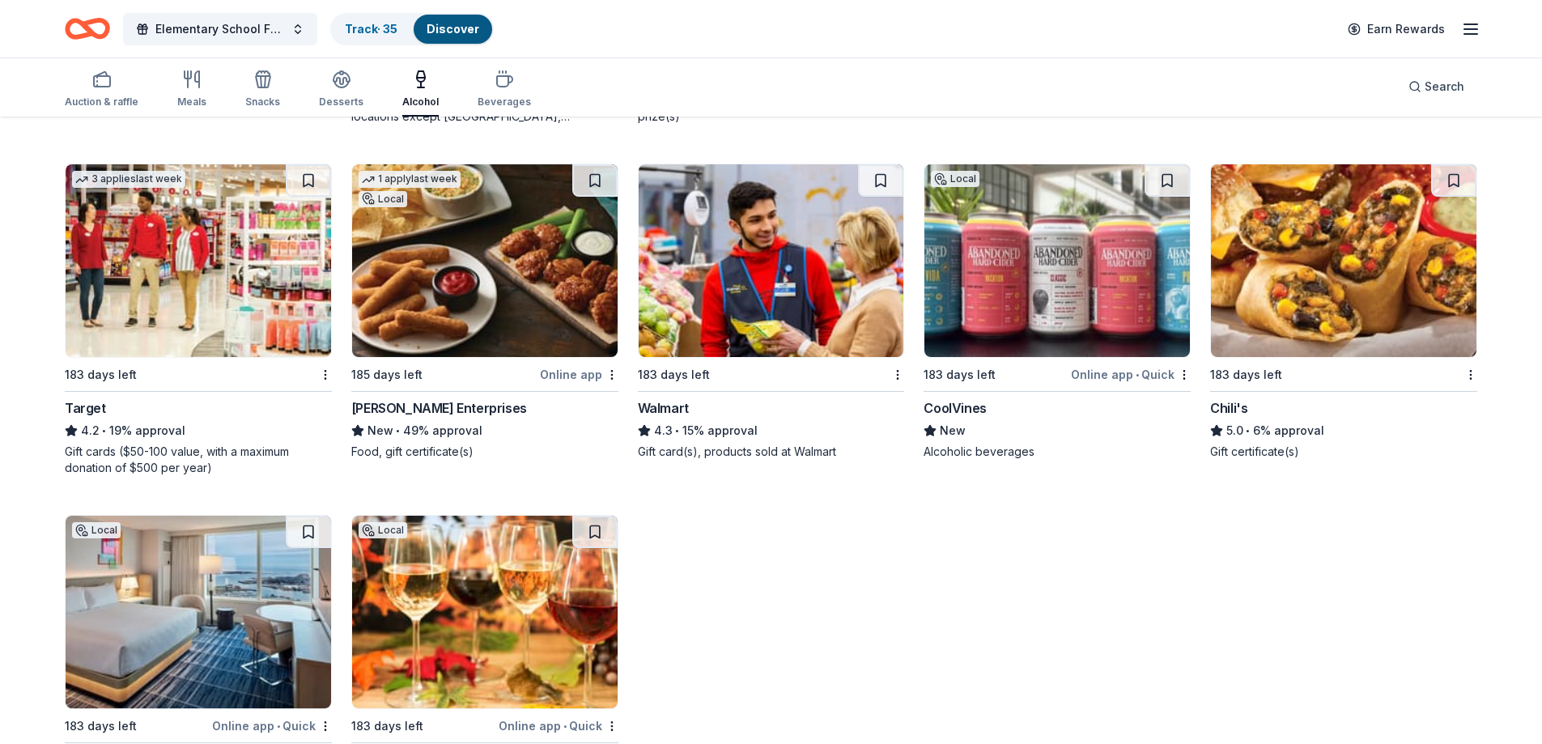
click at [1365, 249] on img at bounding box center [1344, 260] width 266 height 193
click at [523, 250] on img at bounding box center [485, 260] width 266 height 193
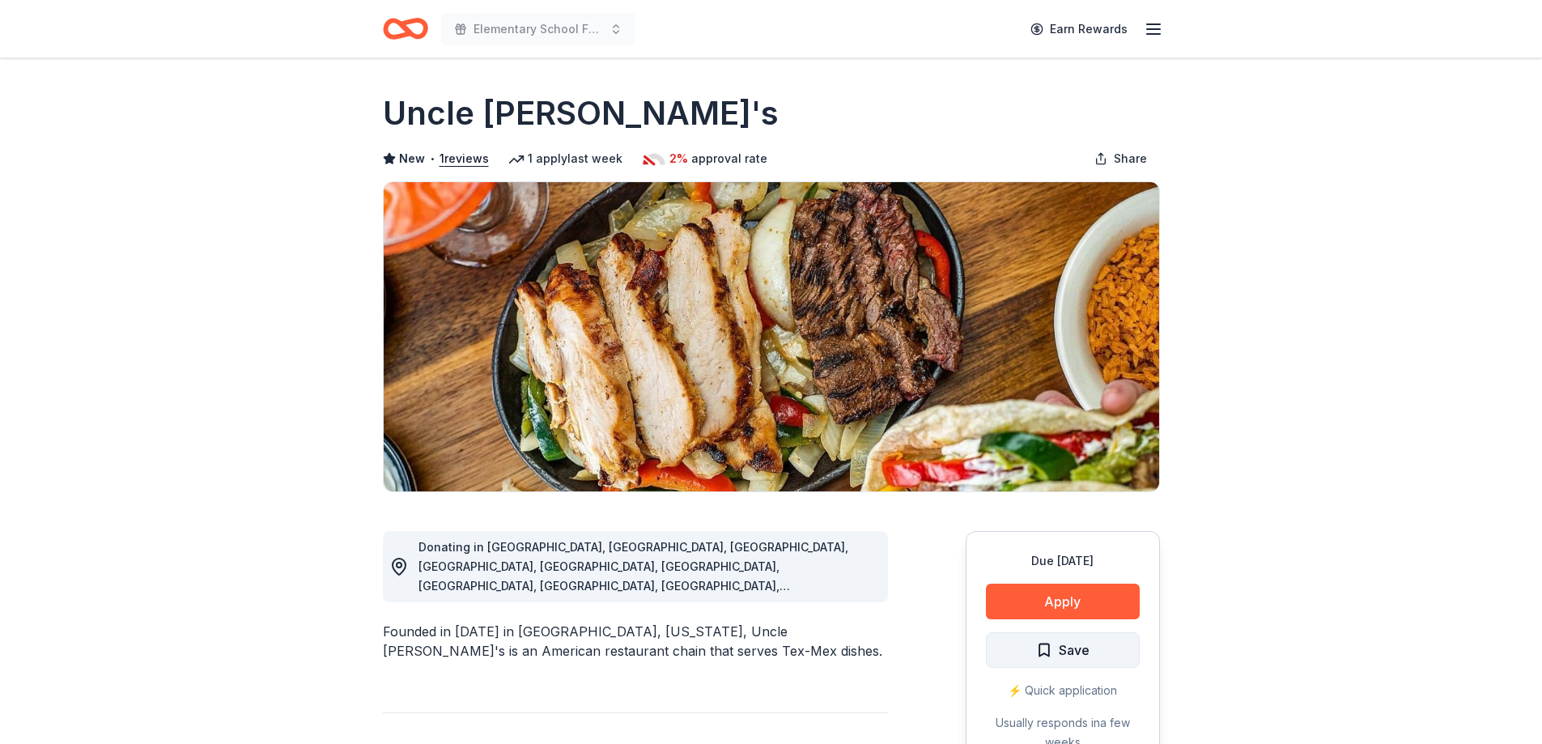
click at [1082, 653] on span "Save" at bounding box center [1074, 650] width 31 height 21
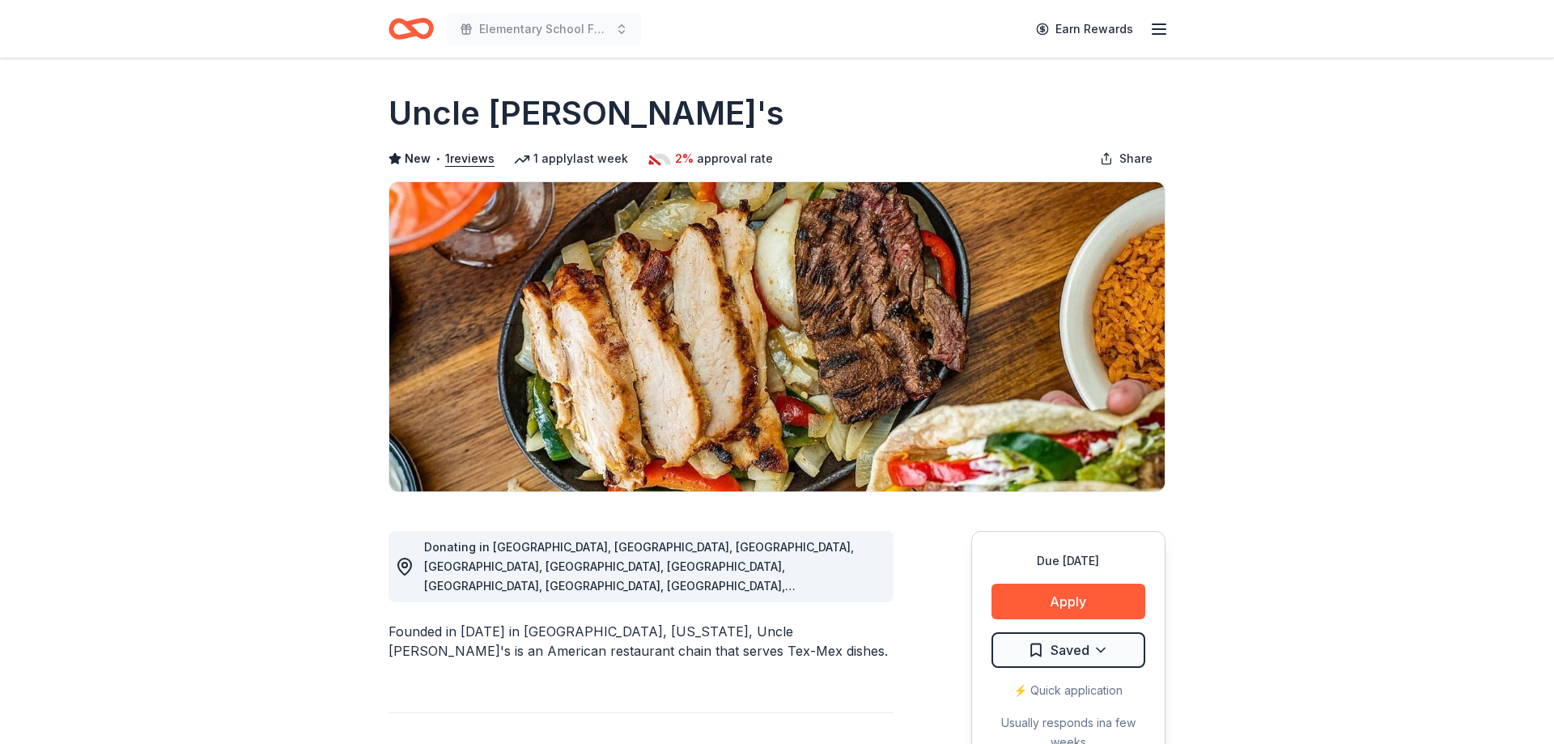
click at [1082, 653] on html "Elementary School Fundraiser/ Tricky Tray Earn Rewards Due in 183 days Share Un…" at bounding box center [777, 372] width 1554 height 744
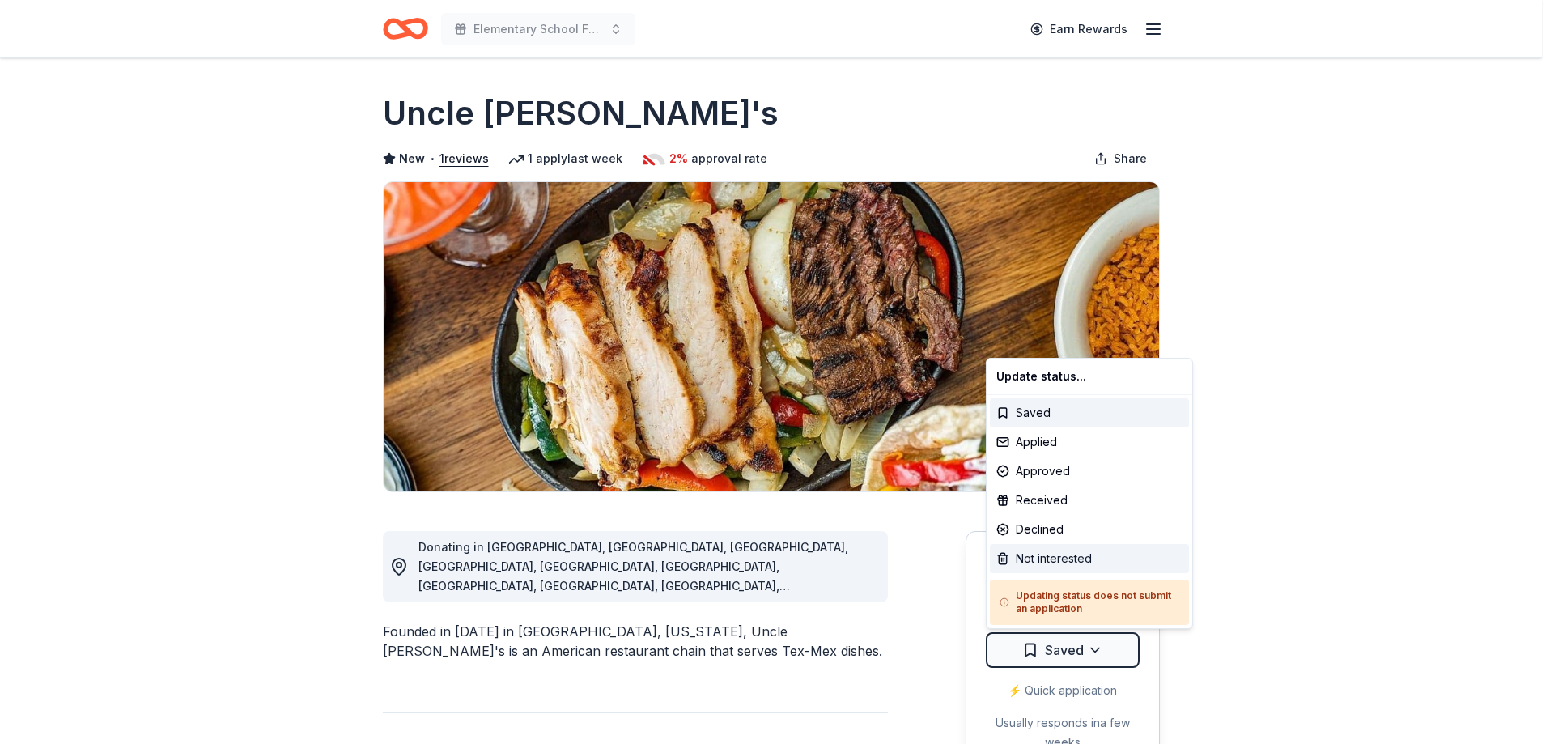
click at [1053, 556] on div "Not interested" at bounding box center [1089, 558] width 199 height 29
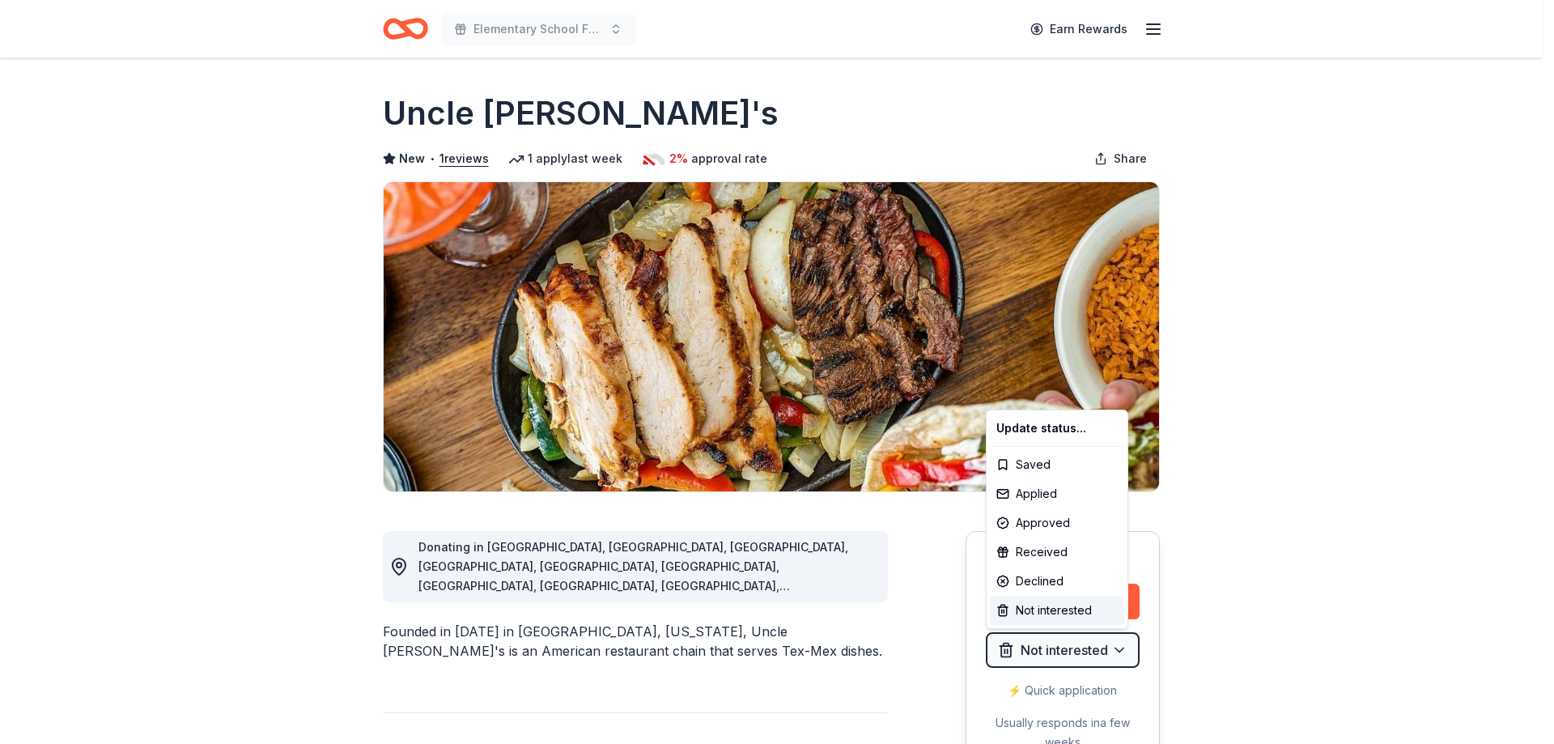
click at [1363, 415] on html "Elementary School Fundraiser/ Tricky Tray Earn Rewards Due in 183 days Share Un…" at bounding box center [777, 372] width 1554 height 744
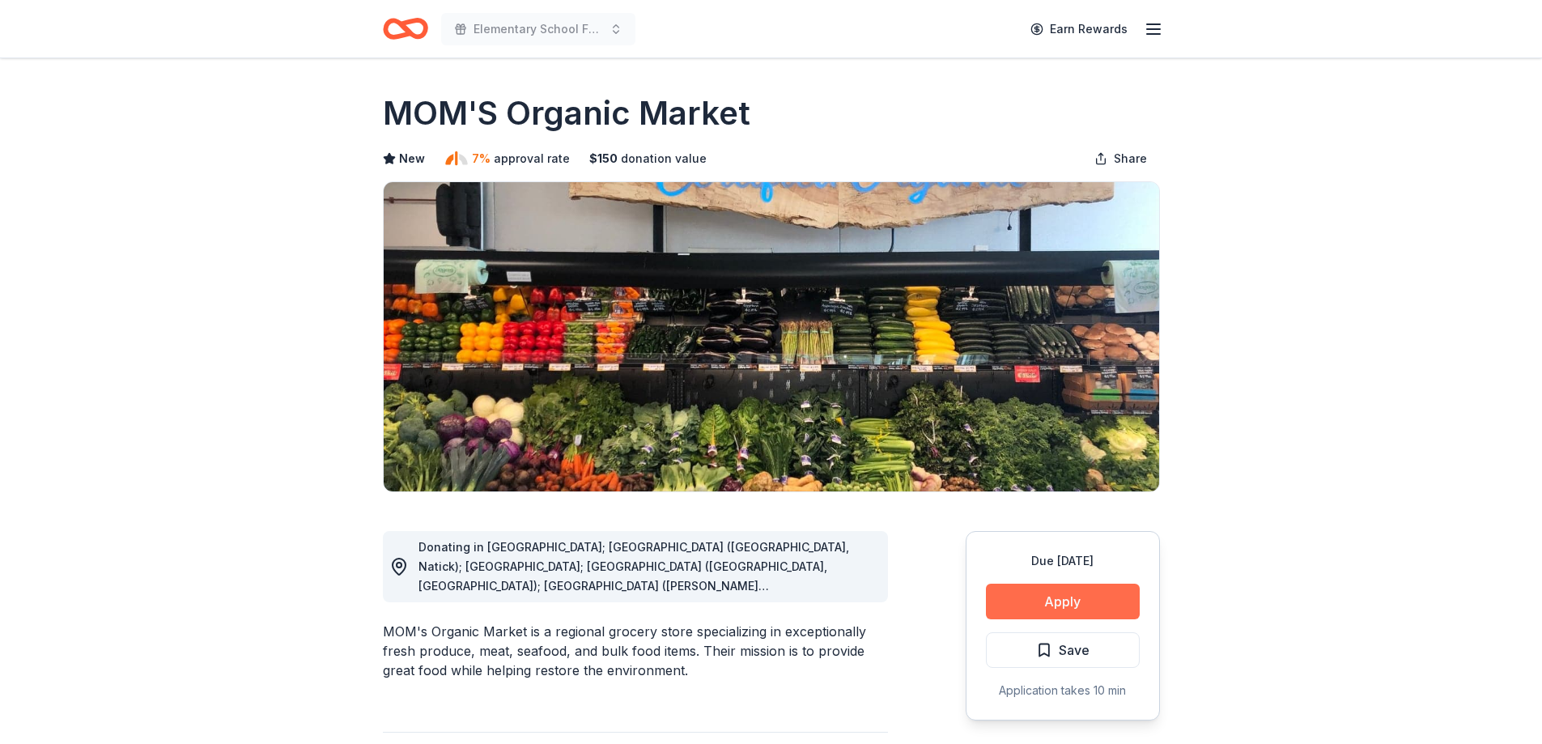
click at [1065, 599] on button "Apply" at bounding box center [1063, 602] width 154 height 36
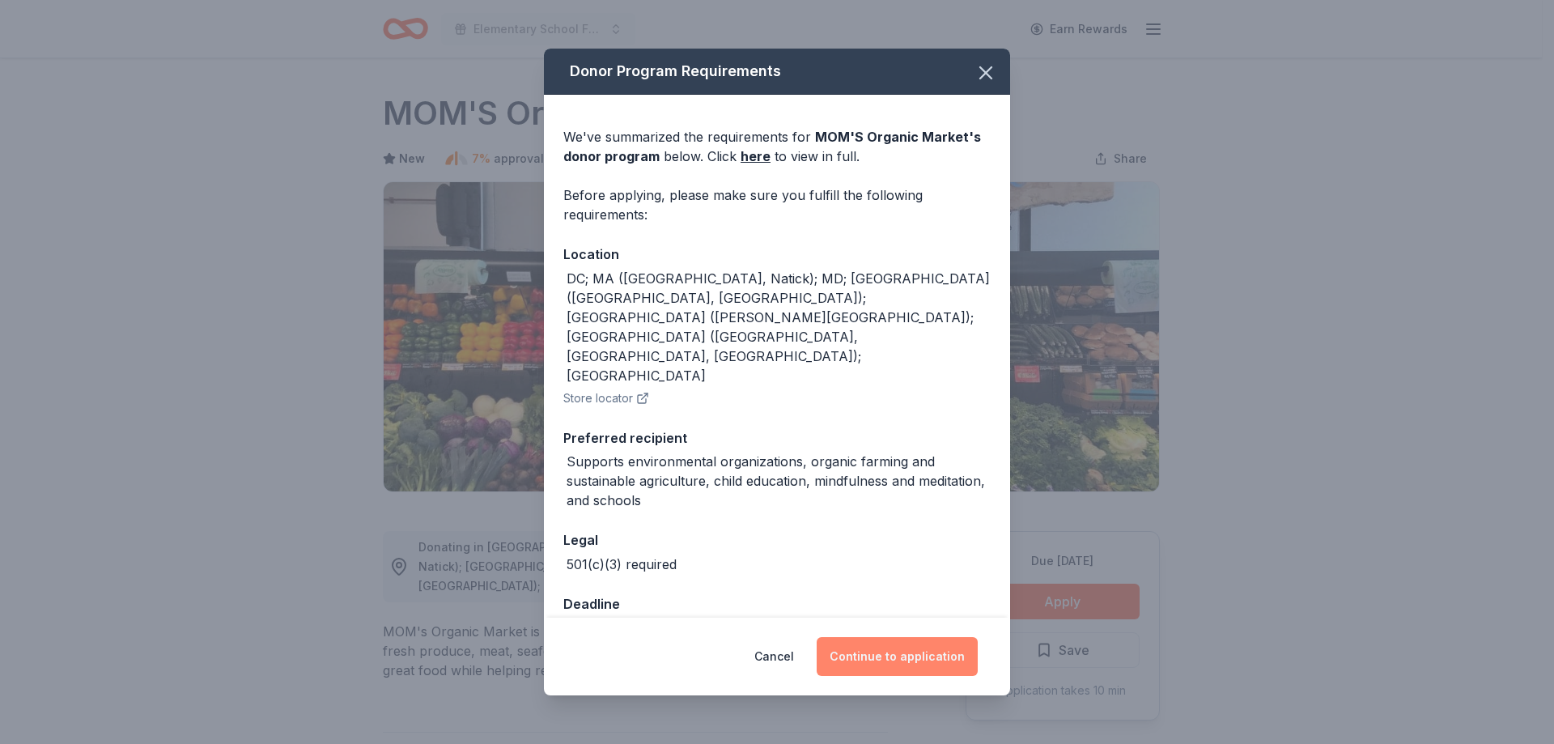
click at [912, 637] on button "Continue to application" at bounding box center [897, 656] width 161 height 39
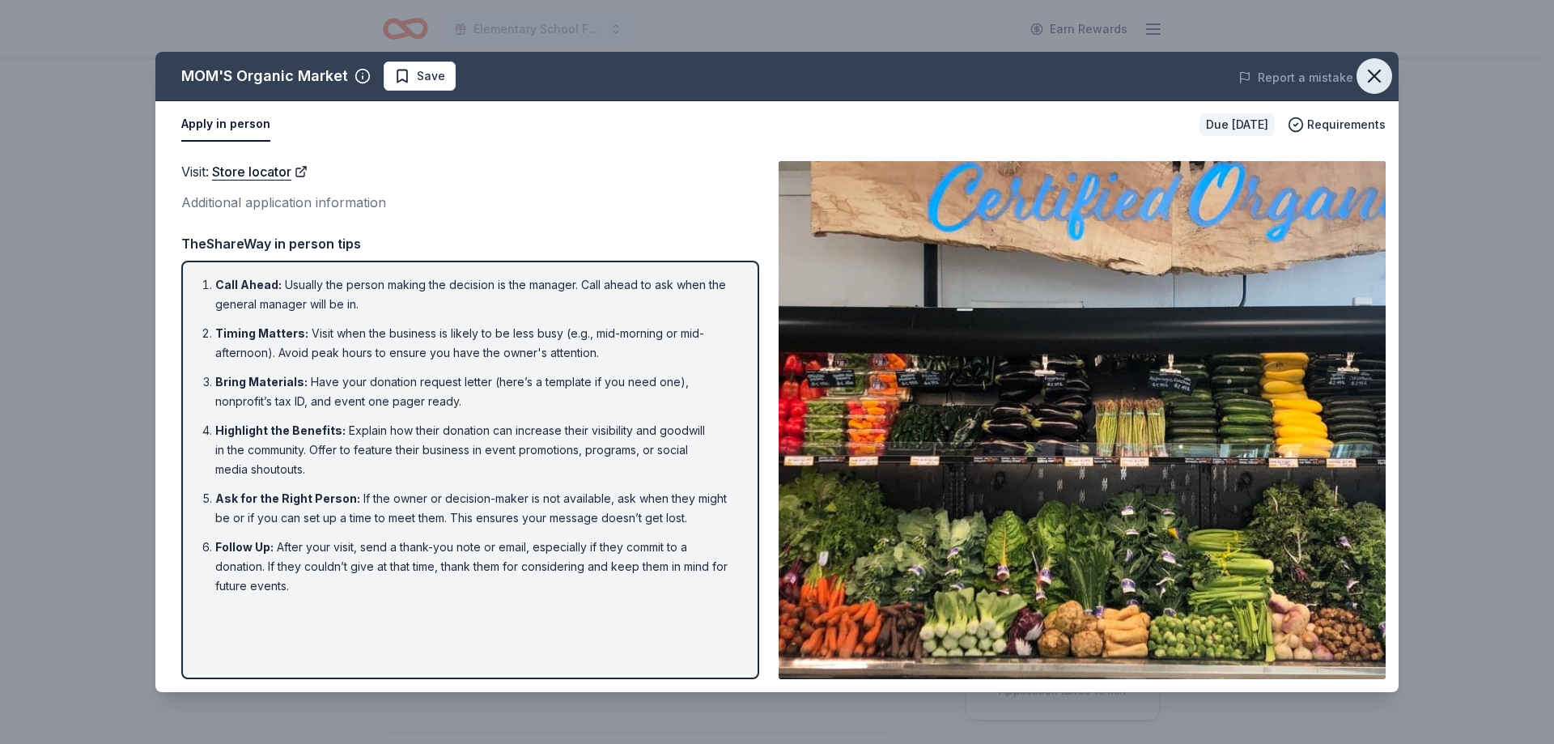
click at [1378, 81] on icon "button" at bounding box center [1374, 76] width 23 height 23
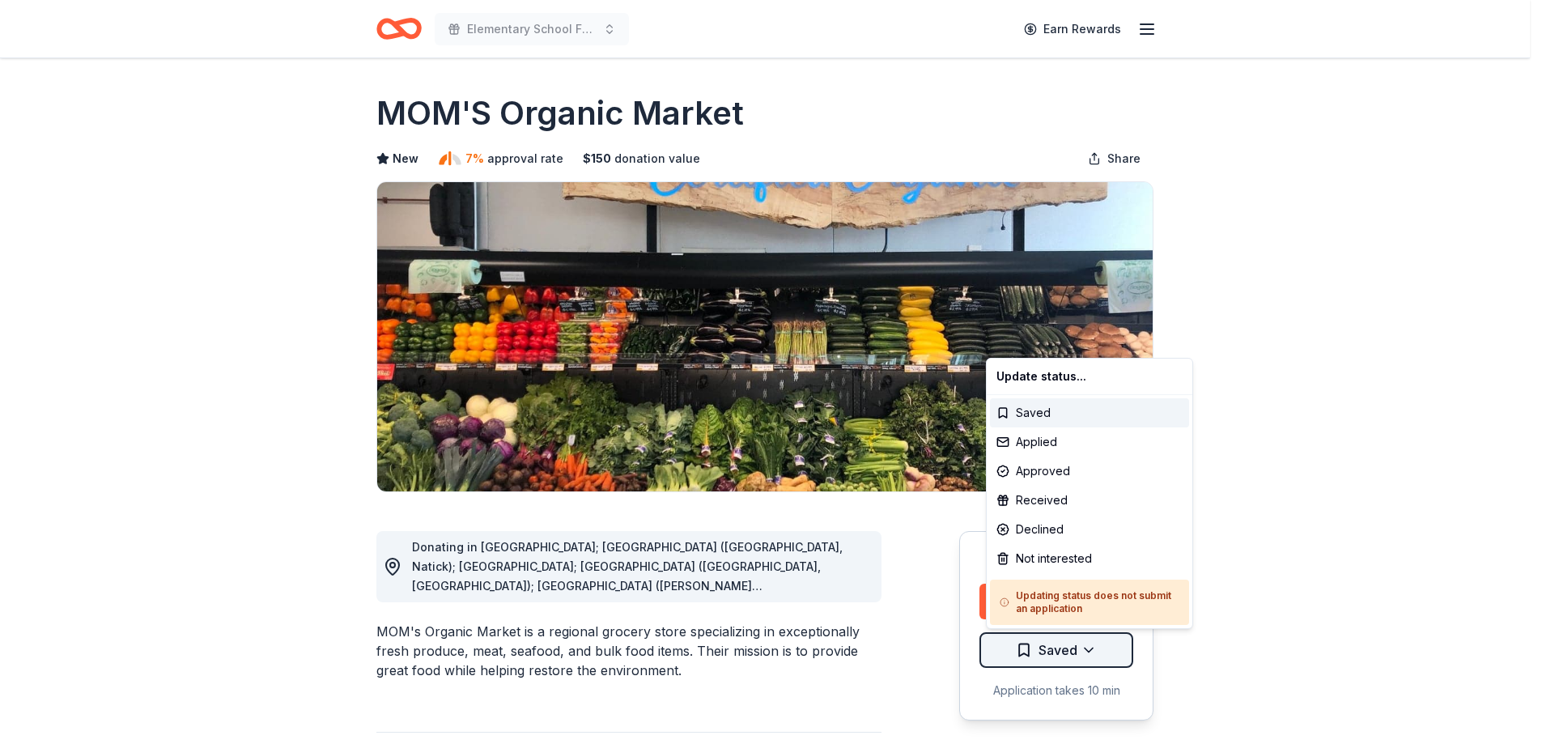
click at [1092, 648] on html "Elementary School Fundraiser/ Tricky Tray Earn Rewards Due [DATE] Share MOM'S O…" at bounding box center [771, 372] width 1542 height 744
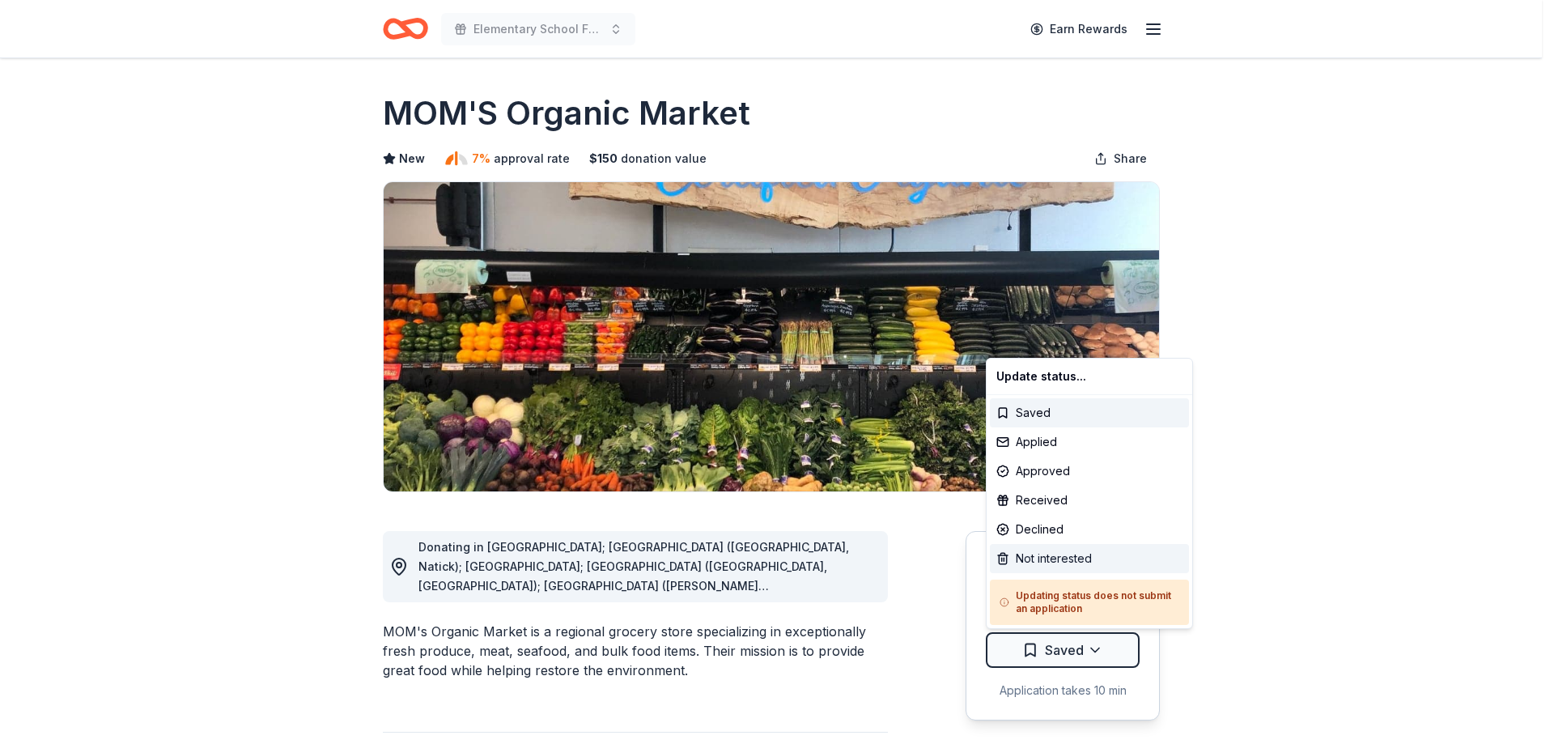
click at [1073, 560] on div "Not interested" at bounding box center [1089, 558] width 199 height 29
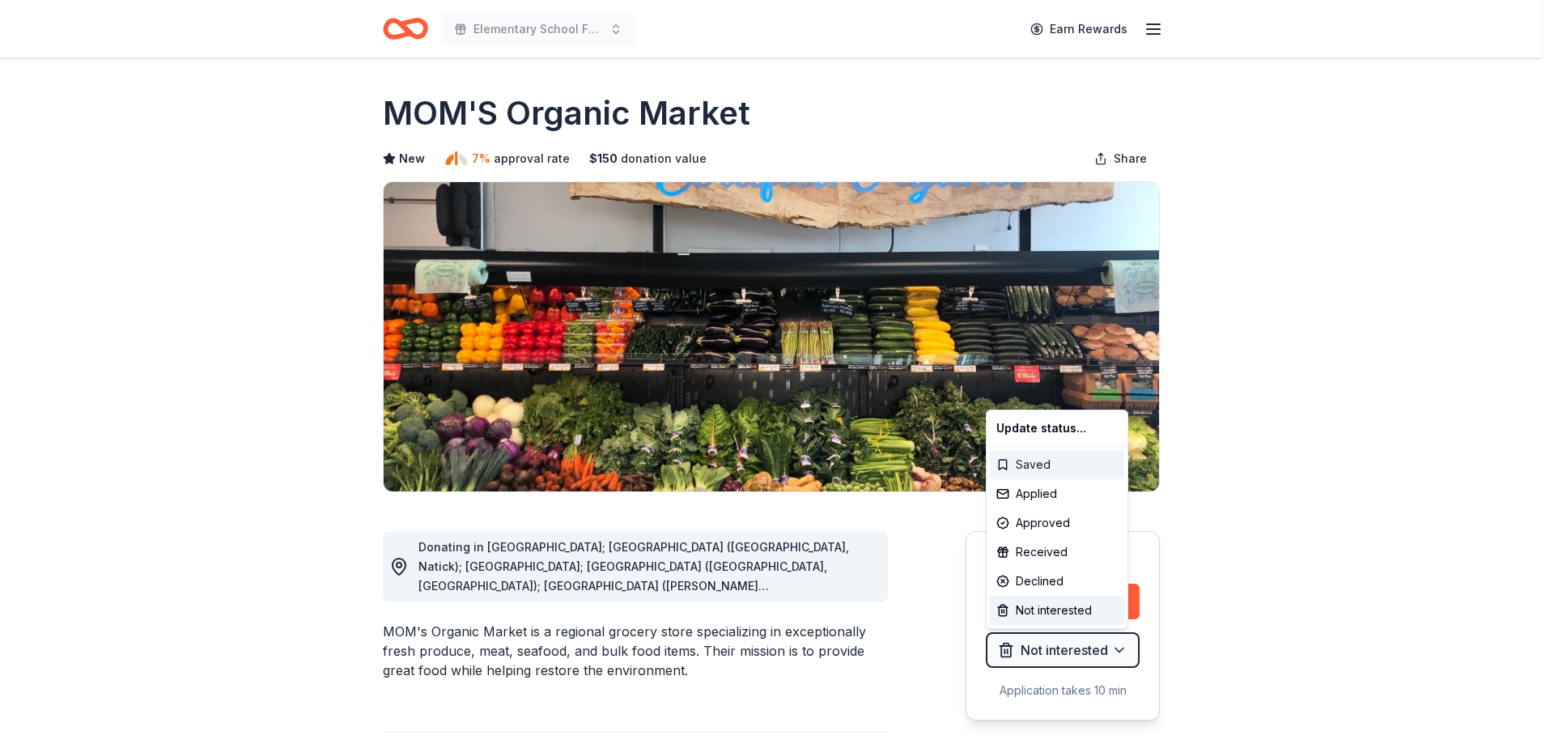
click at [1052, 459] on div "Saved" at bounding box center [1057, 464] width 134 height 29
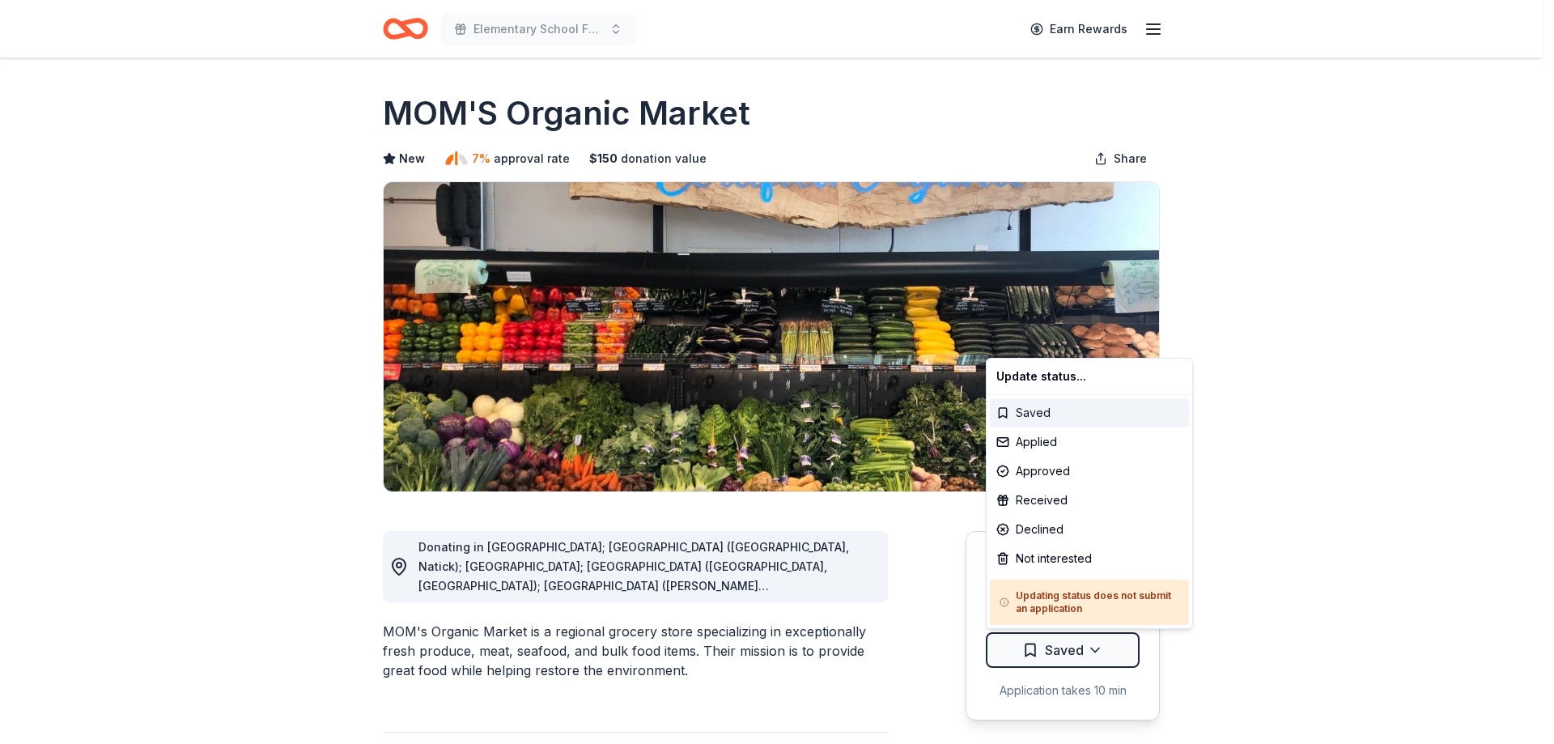
click at [1078, 412] on div "Saved" at bounding box center [1089, 412] width 199 height 29
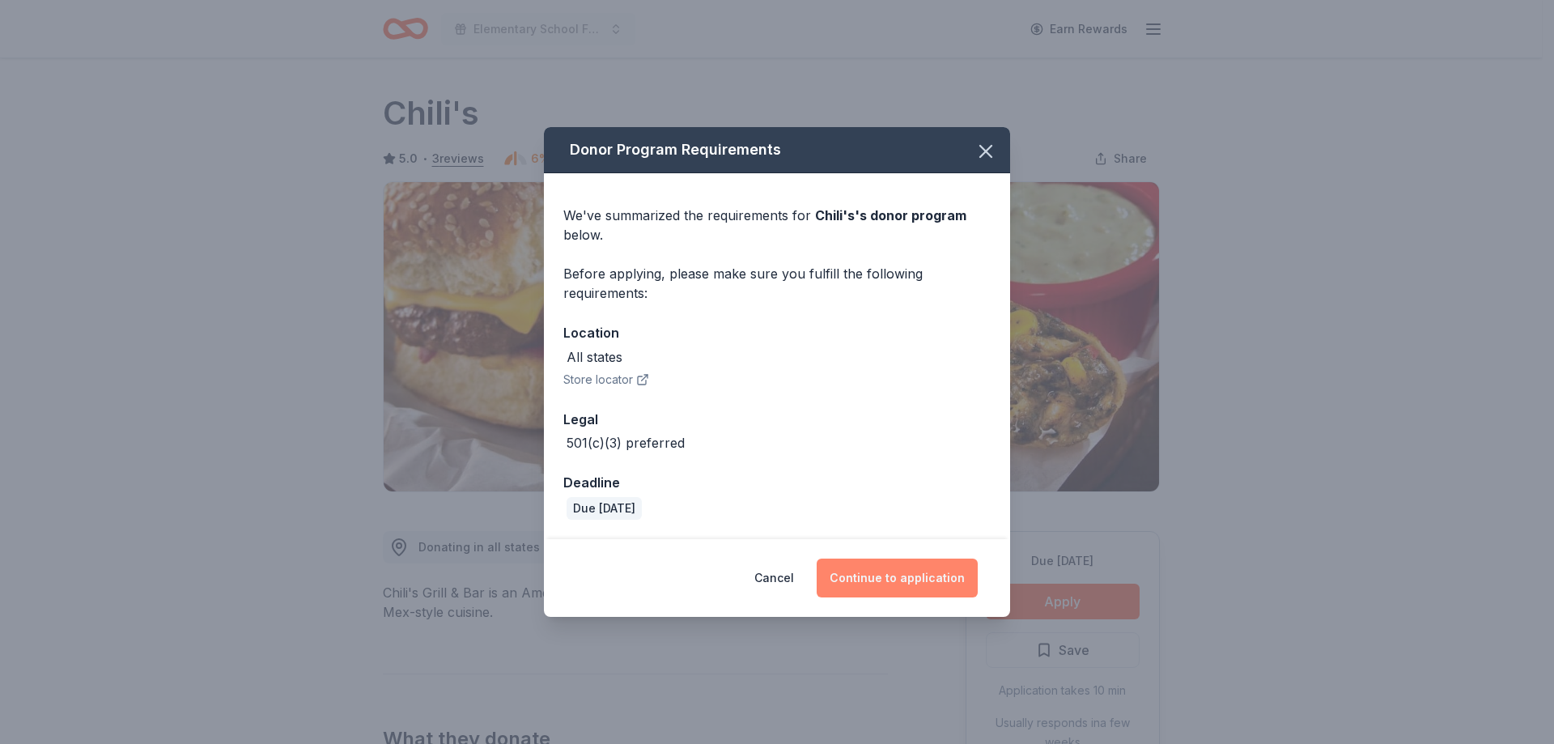
click at [917, 576] on button "Continue to application" at bounding box center [897, 578] width 161 height 39
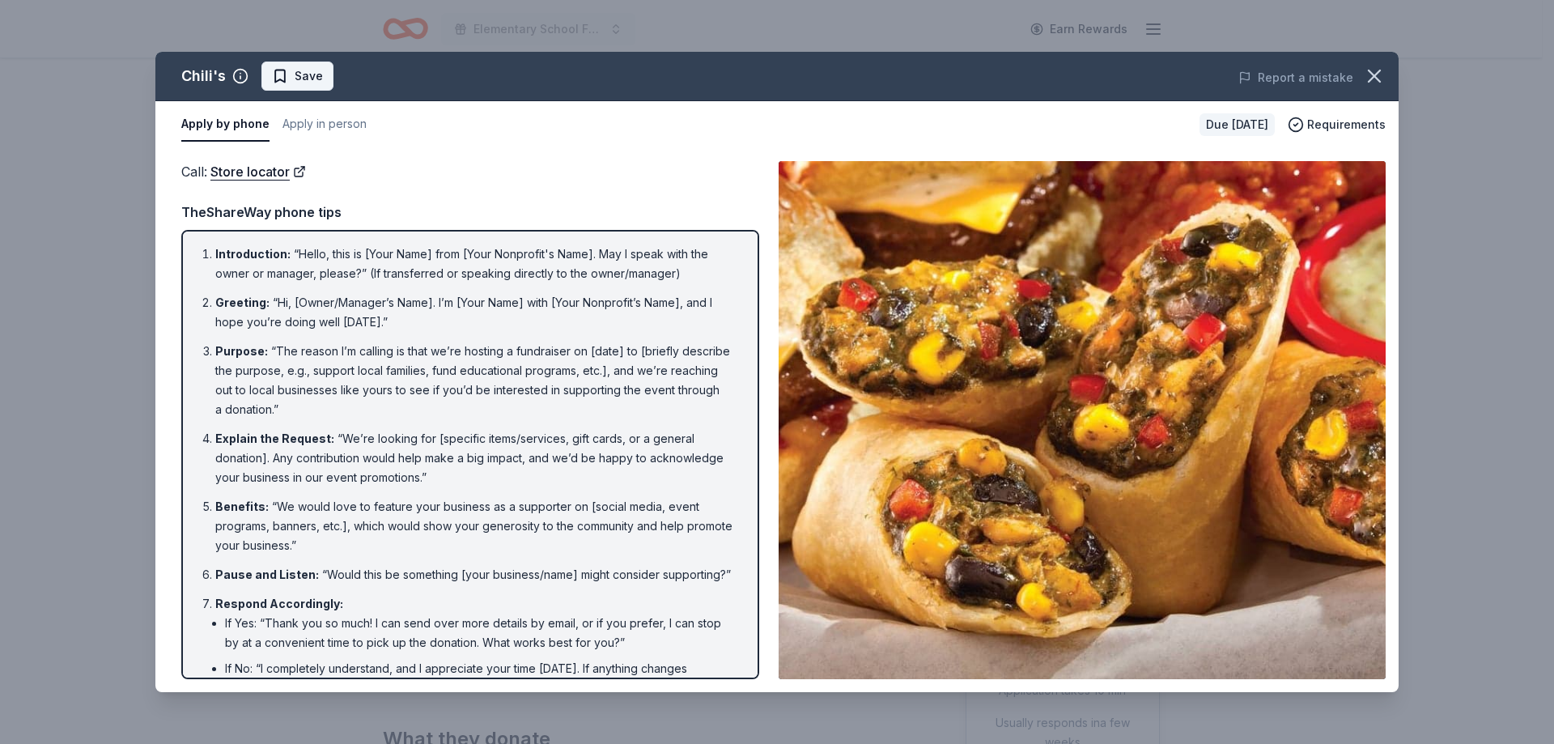
click at [306, 83] on span "Save" at bounding box center [309, 75] width 28 height 19
click at [1373, 79] on icon "button" at bounding box center [1374, 76] width 23 height 23
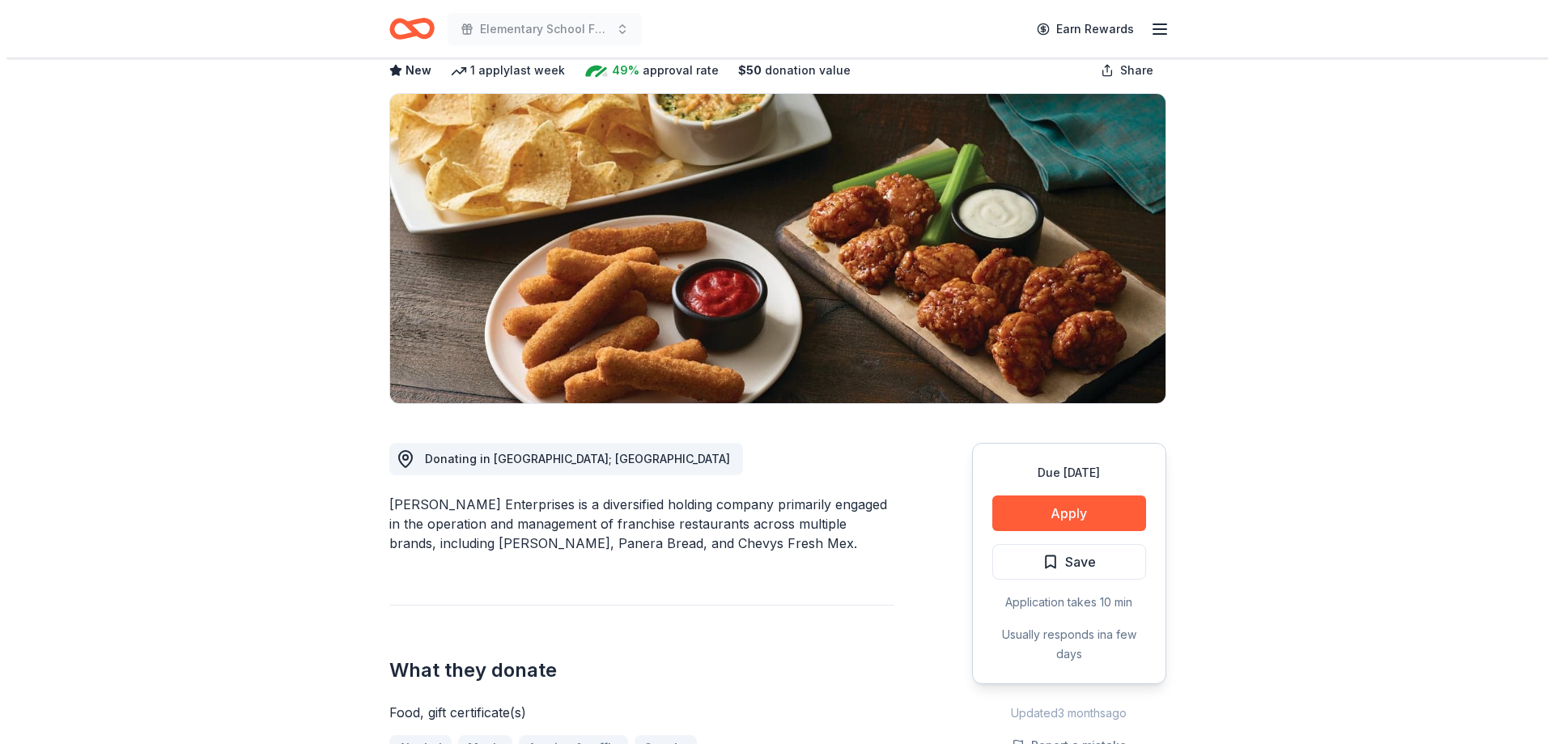
scroll to position [243, 0]
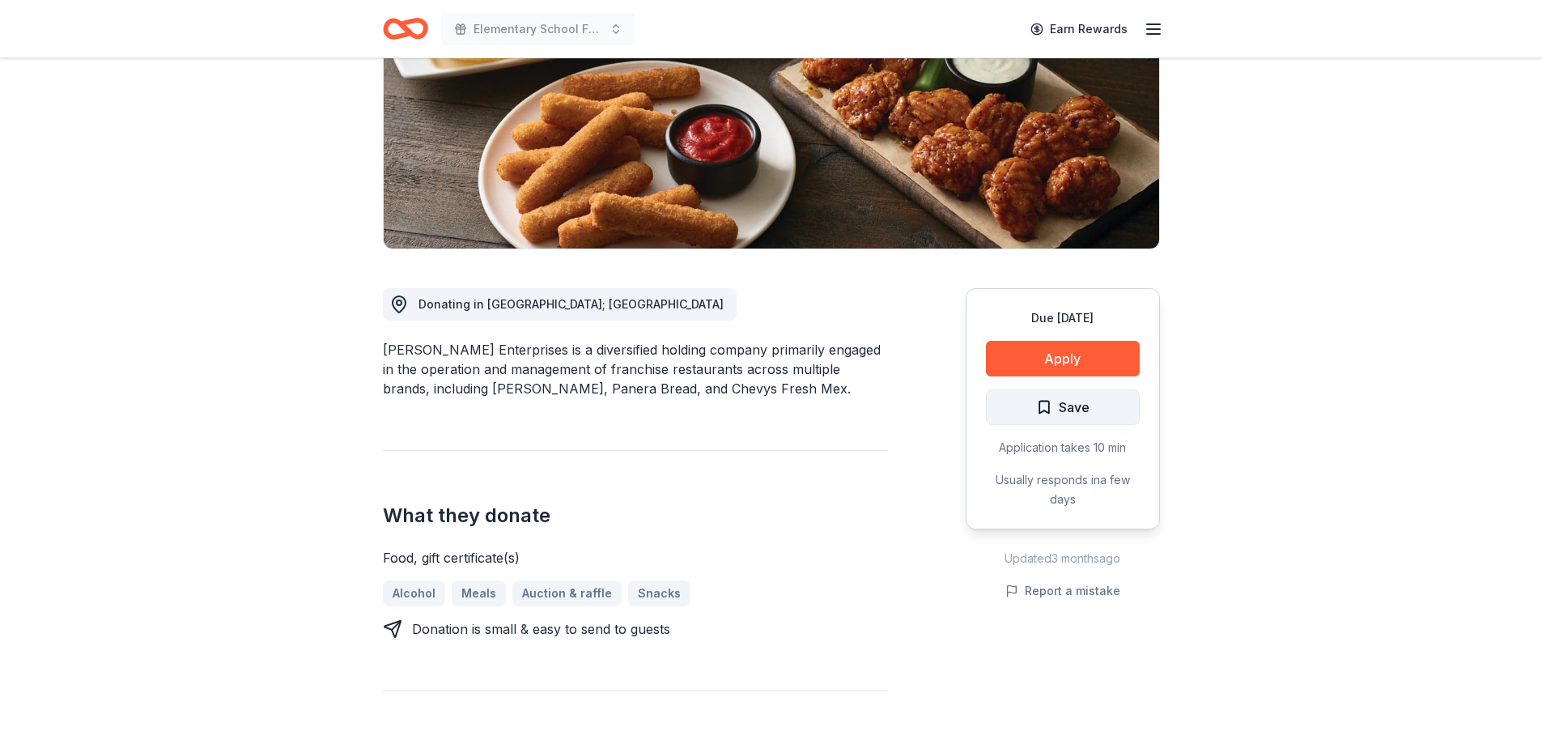
click at [1113, 412] on button "Save" at bounding box center [1063, 407] width 154 height 36
click at [1113, 412] on html "Elementary School Fundraiser/ Tricky Tray Earn Rewards Due [DATE] Share [PERSON…" at bounding box center [771, 129] width 1542 height 744
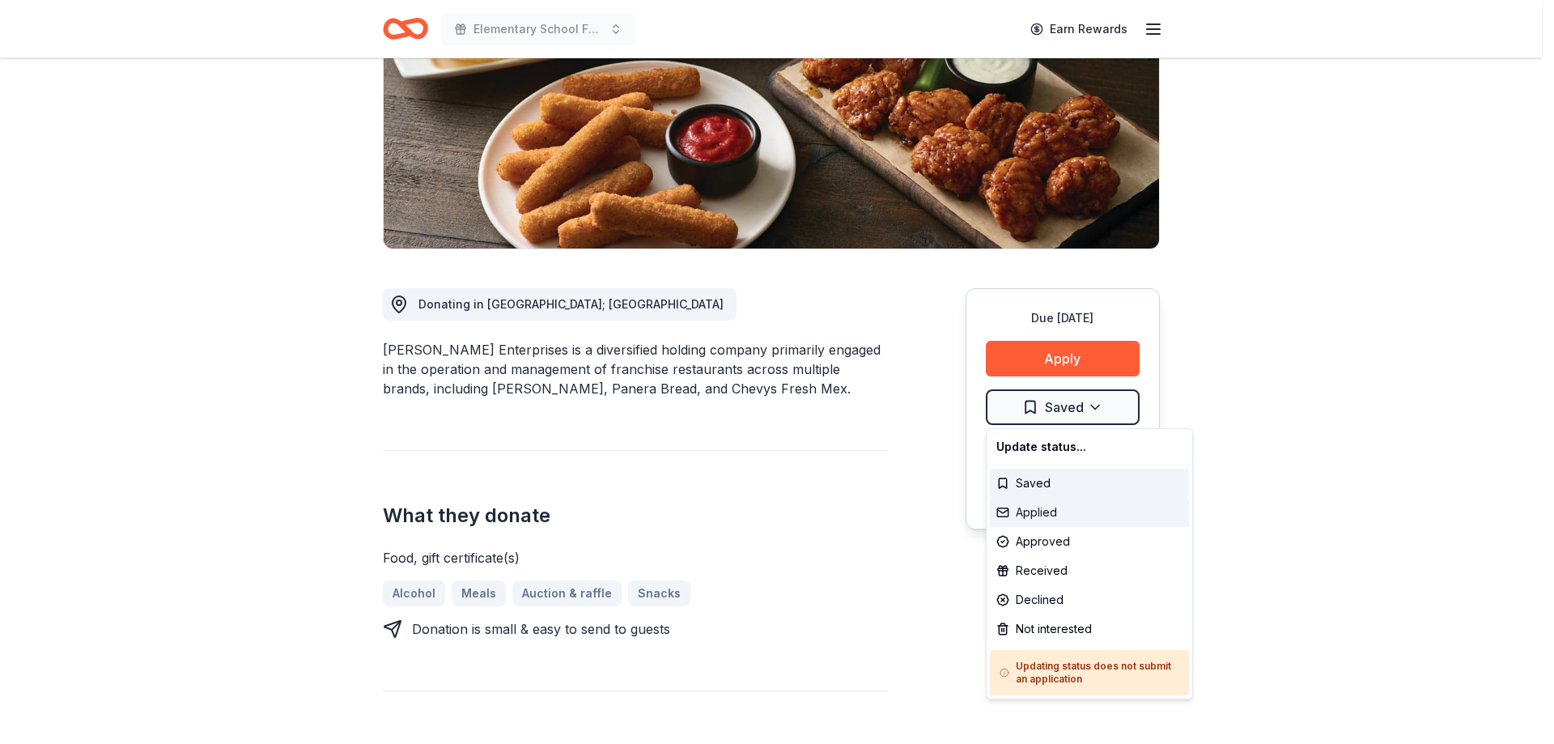
click at [1084, 508] on div "Applied" at bounding box center [1089, 512] width 199 height 29
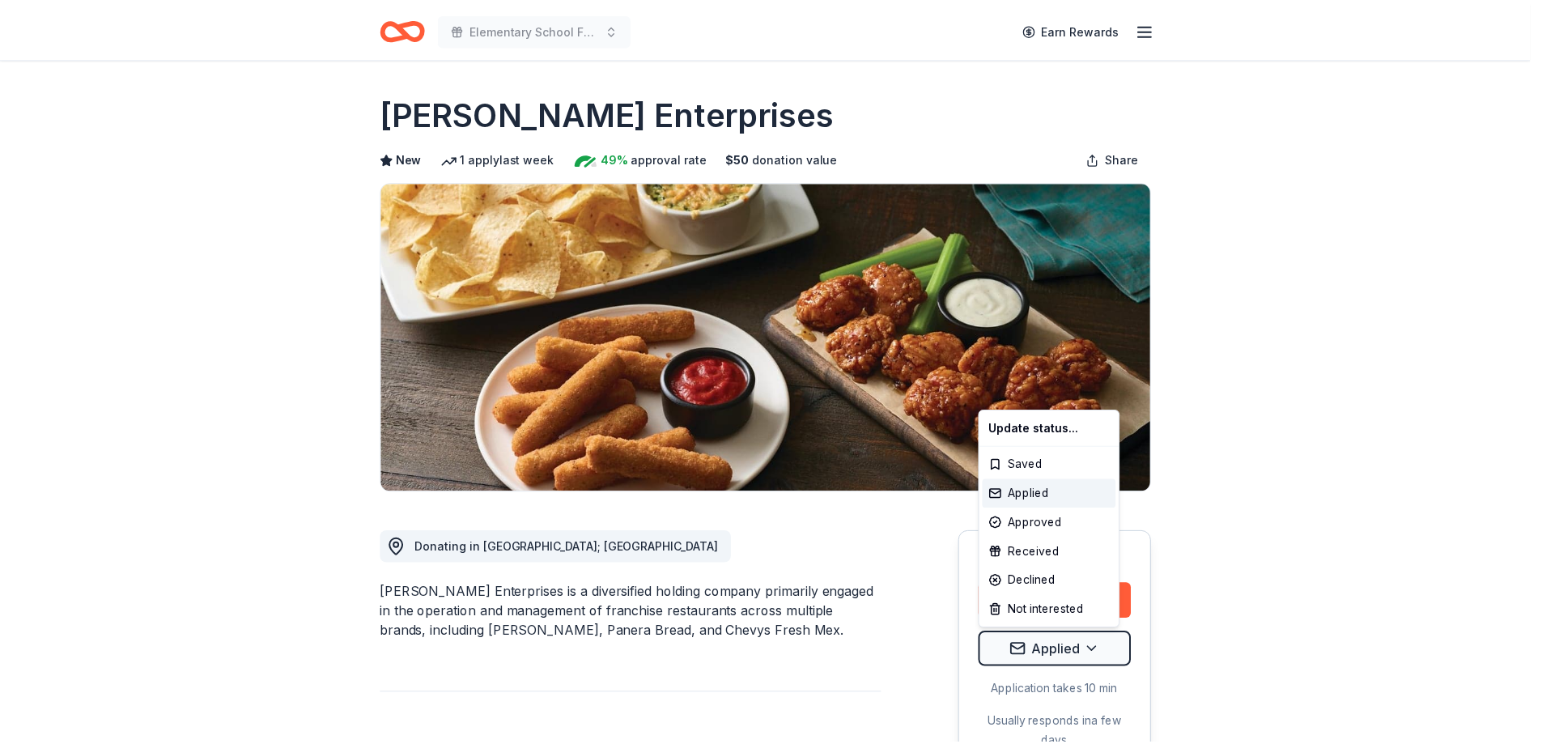
scroll to position [0, 0]
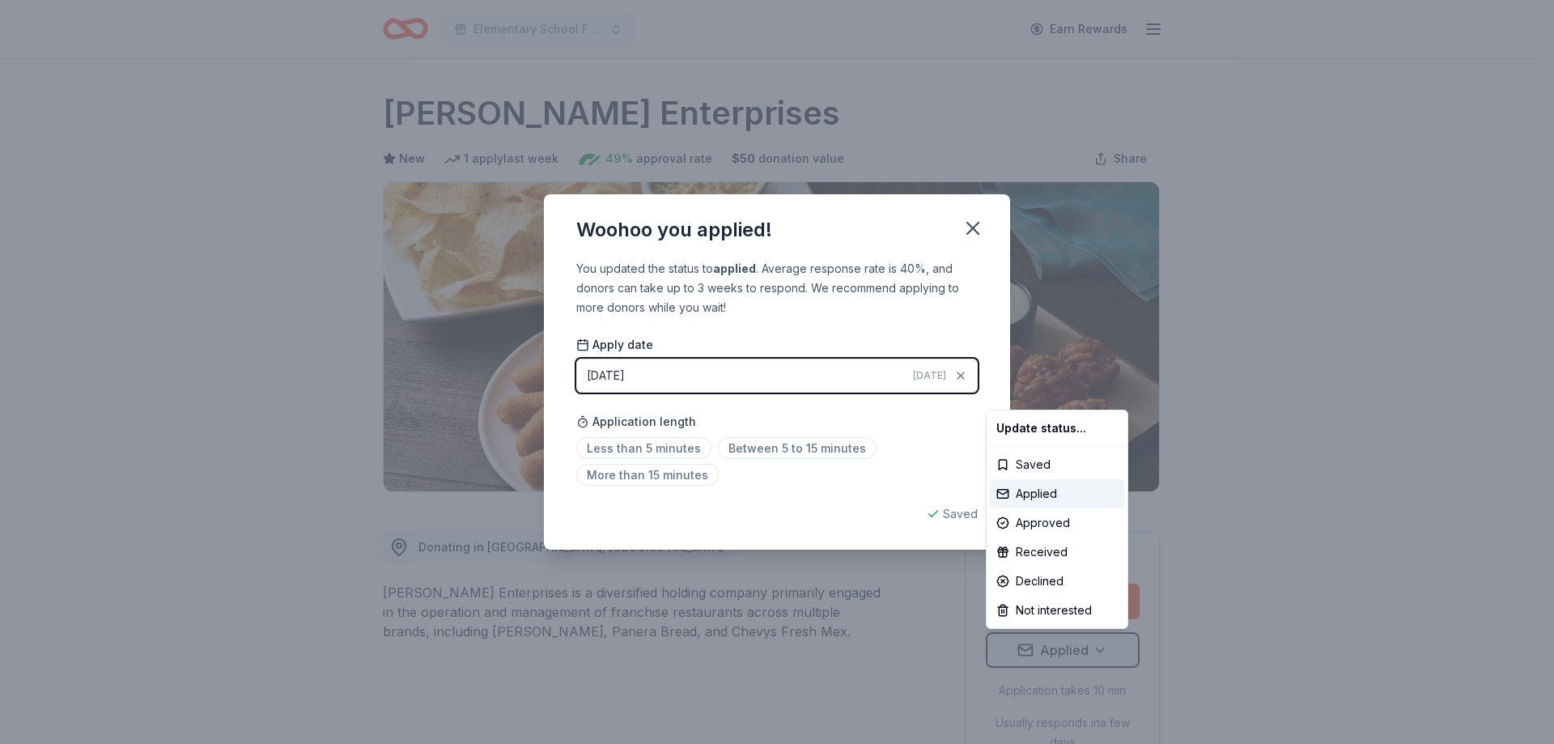
click at [797, 448] on html "Elementary School Fundraiser/ Tricky Tray Earn Rewards Due [DATE] Share [PERSON…" at bounding box center [777, 372] width 1554 height 744
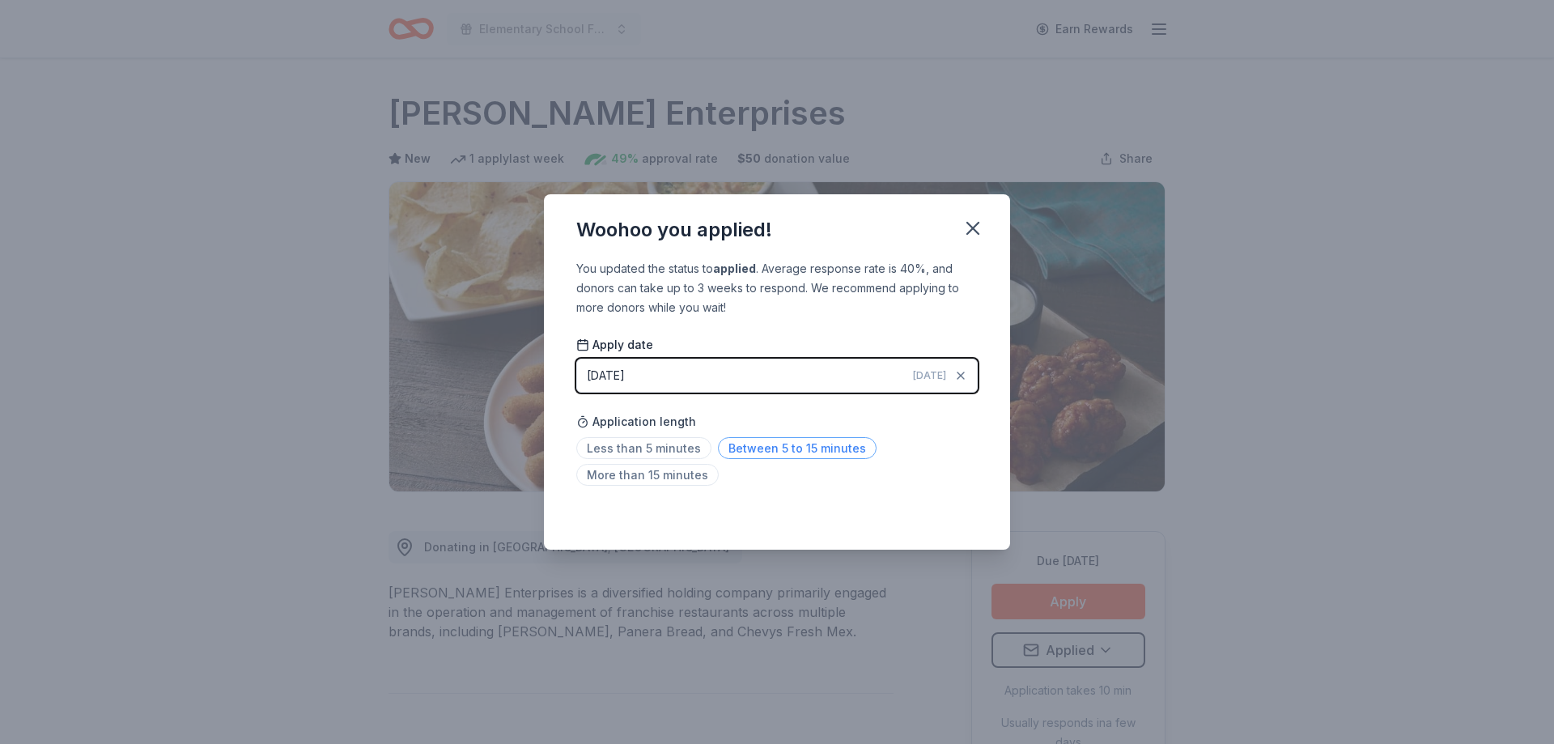
click at [826, 451] on span "Between 5 to 15 minutes" at bounding box center [797, 448] width 159 height 22
click at [972, 230] on icon "button" at bounding box center [972, 228] width 11 height 11
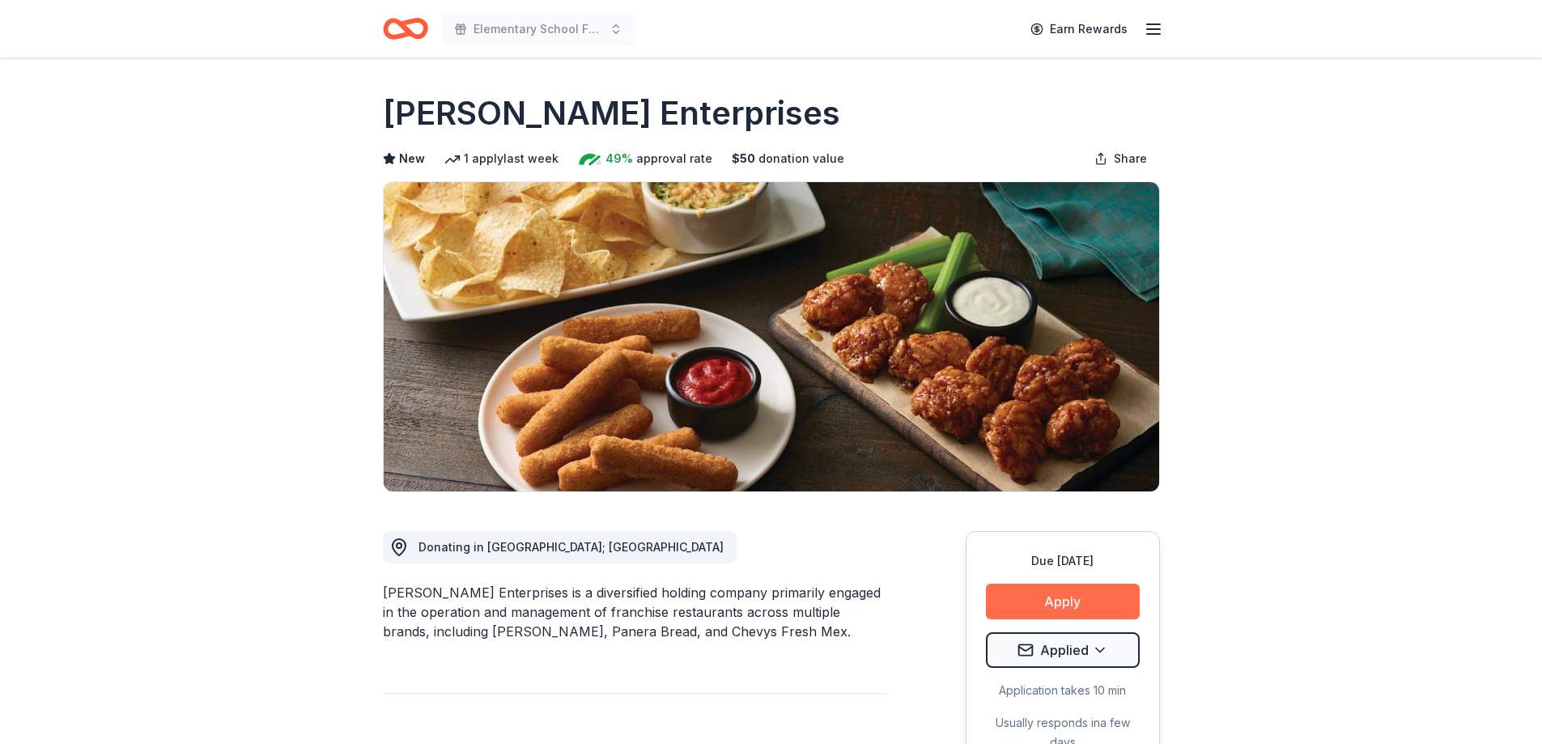
click at [1062, 600] on button "Apply" at bounding box center [1063, 602] width 154 height 36
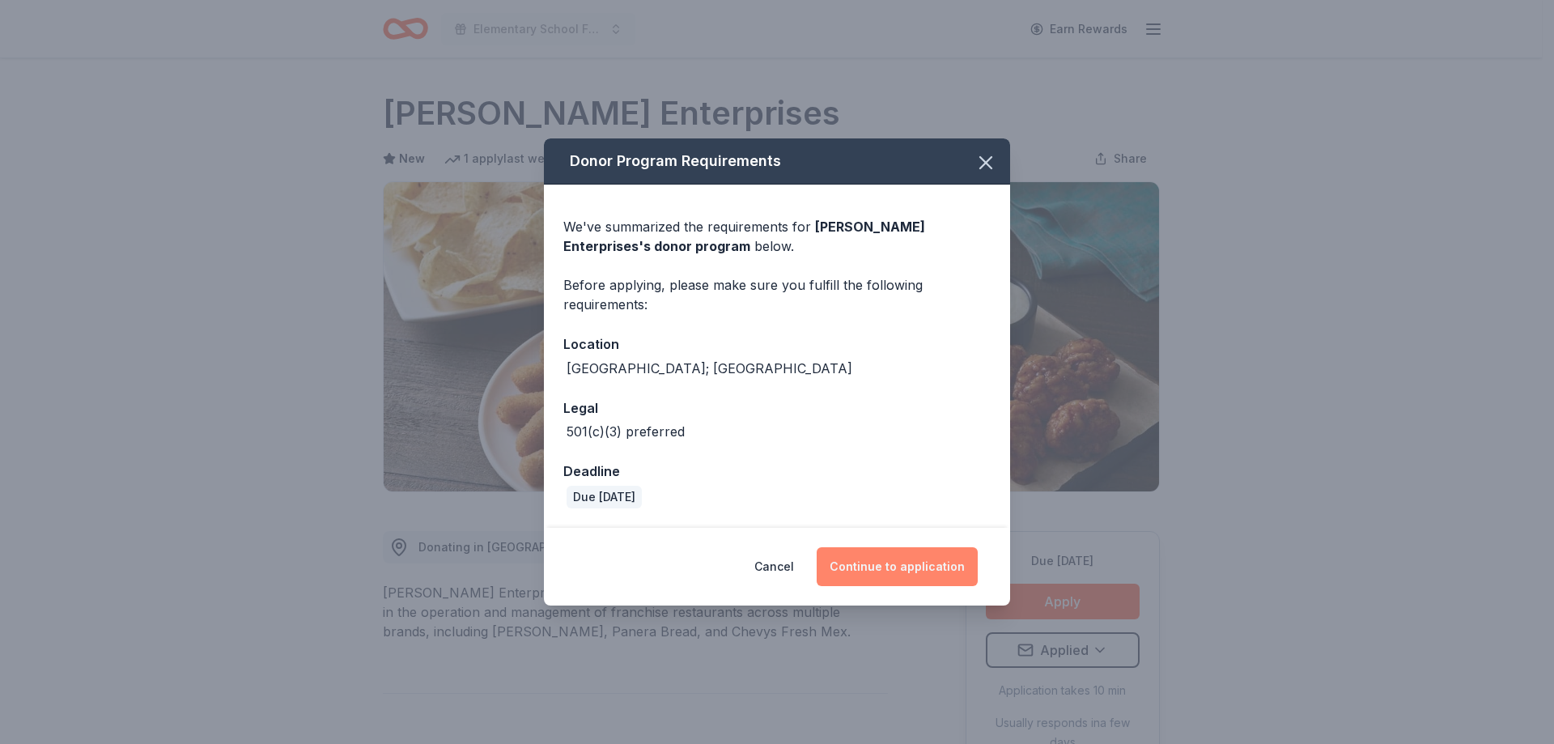
click at [901, 569] on button "Continue to application" at bounding box center [897, 566] width 161 height 39
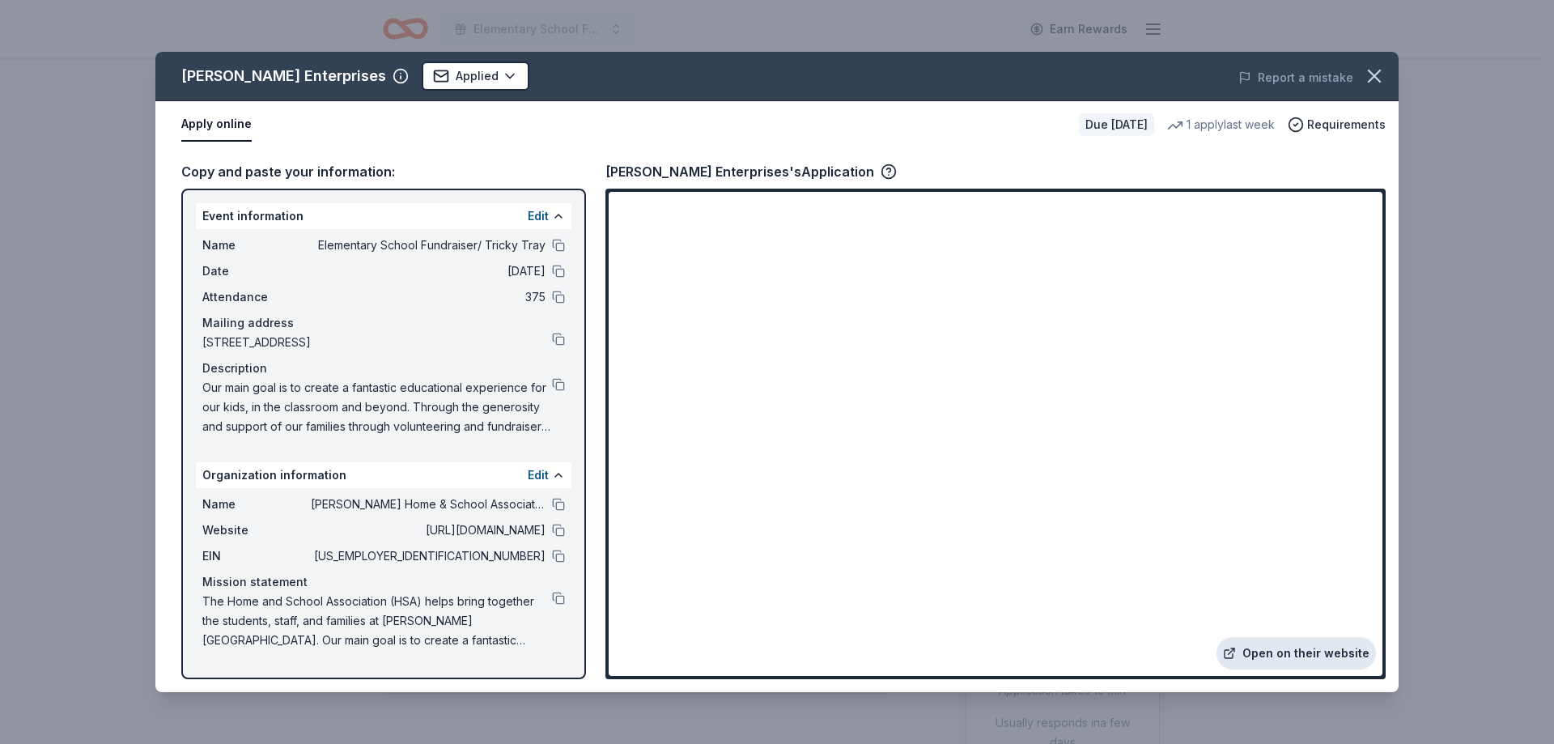
click at [1295, 654] on link "Open on their website" at bounding box center [1296, 653] width 159 height 32
click at [560, 507] on button at bounding box center [558, 504] width 13 height 13
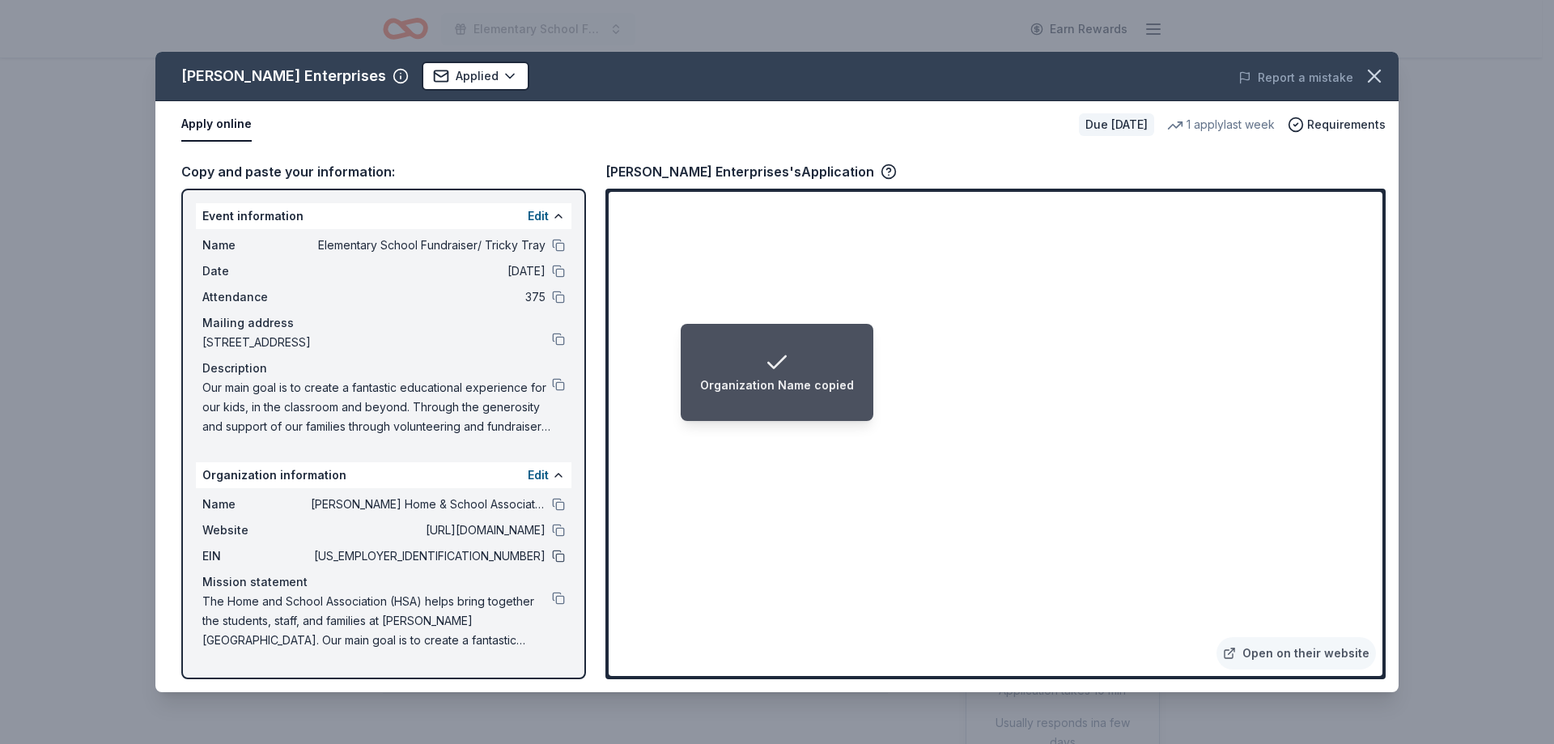
click at [555, 557] on button at bounding box center [558, 556] width 13 height 13
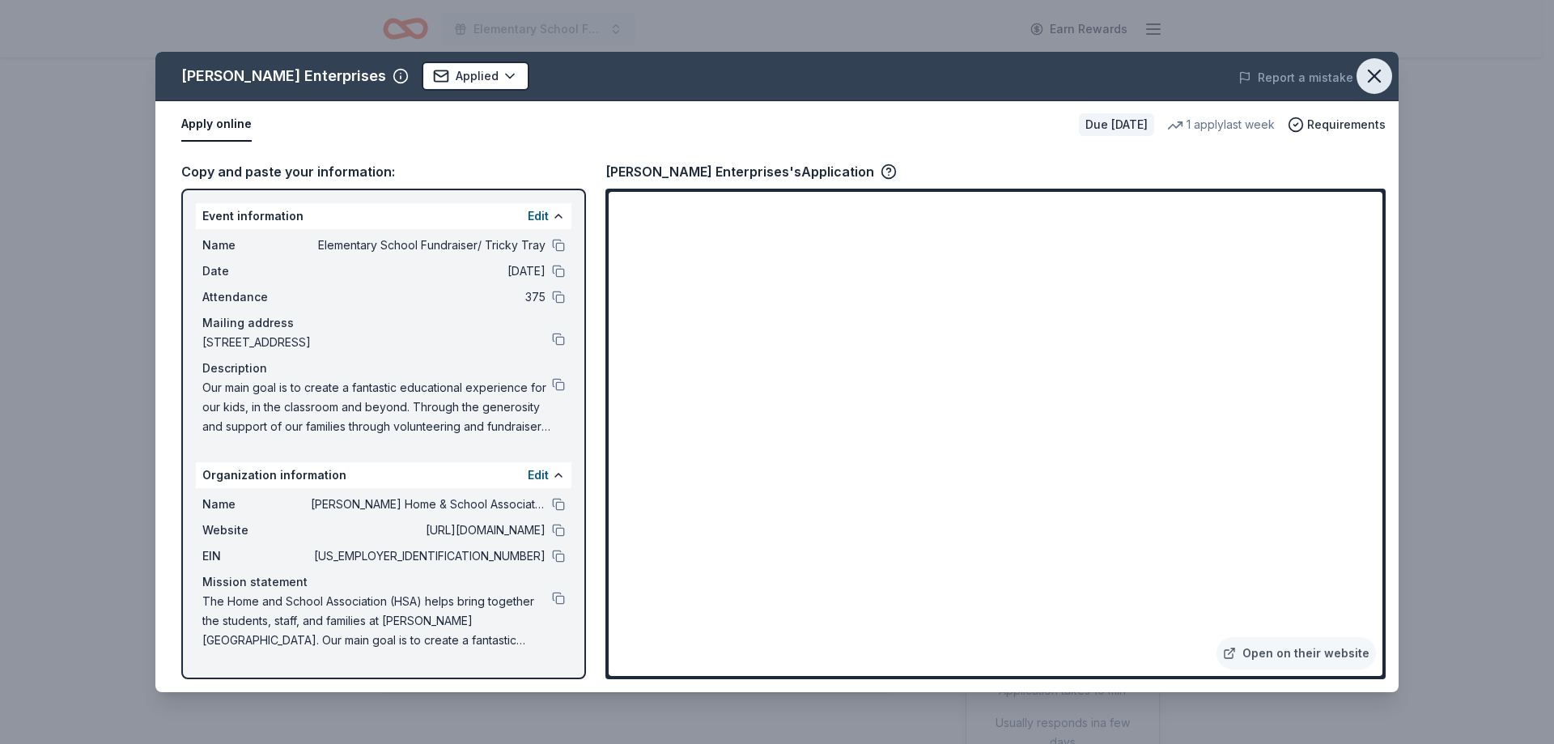
click at [1374, 80] on icon "button" at bounding box center [1374, 76] width 23 height 23
